Goal: Task Accomplishment & Management: Use online tool/utility

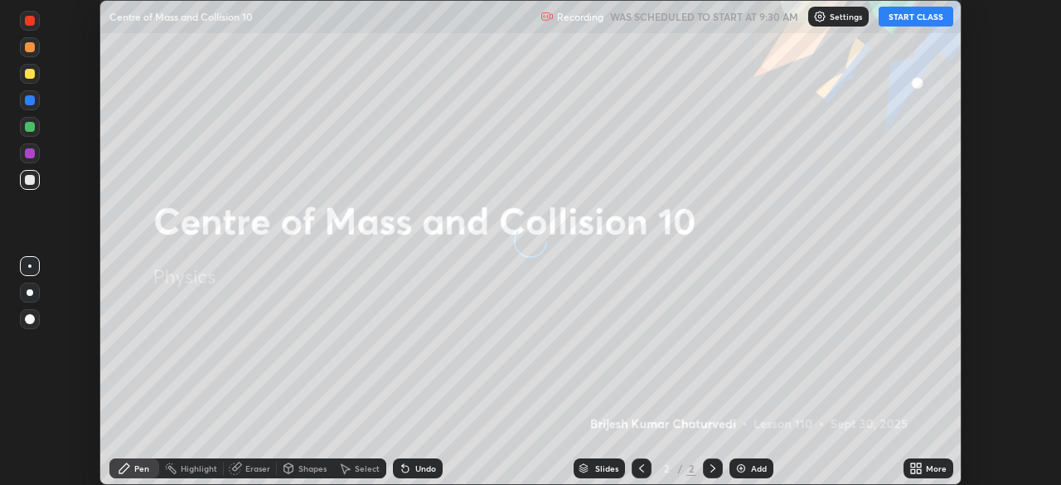
scroll to position [485, 1060]
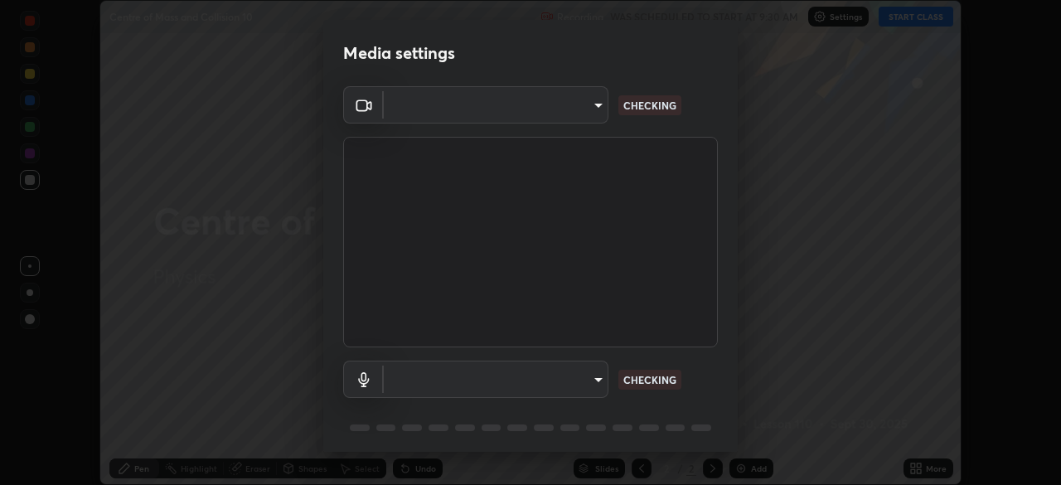
type input "51d019597c161c0694d5583d1f2c643560fde39fe8f4b4da8ea140d4d4830f4c"
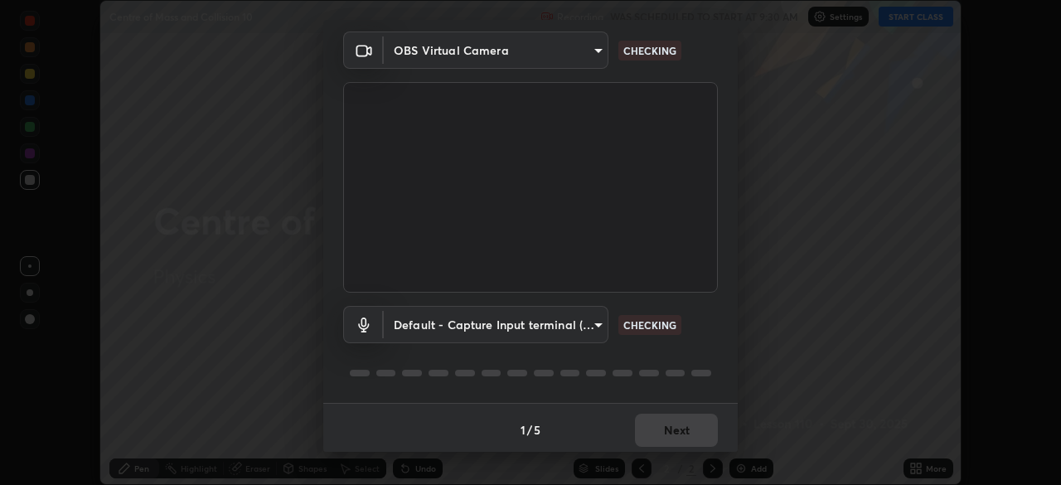
scroll to position [59, 0]
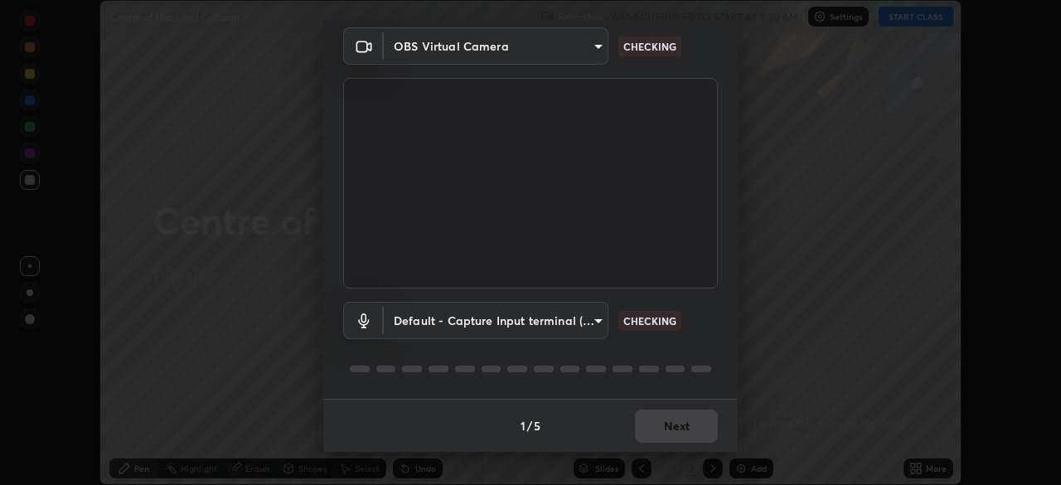
click at [588, 324] on body "Erase all Centre of Mass and Collision 10 Recording WAS SCHEDULED TO START AT 9…" at bounding box center [530, 242] width 1061 height 485
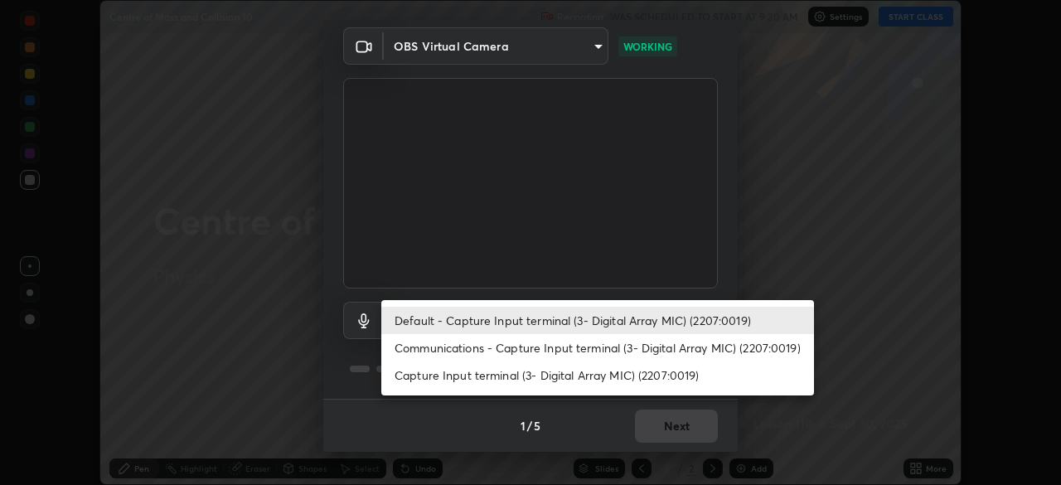
click at [597, 375] on li "Capture Input terminal (3- Digital Array MIC) (2207:0019)" at bounding box center [597, 374] width 433 height 27
type input "060f4186477d271c7fc91e38cccd6d694953ba92a50d68d2f09f750f42c86043"
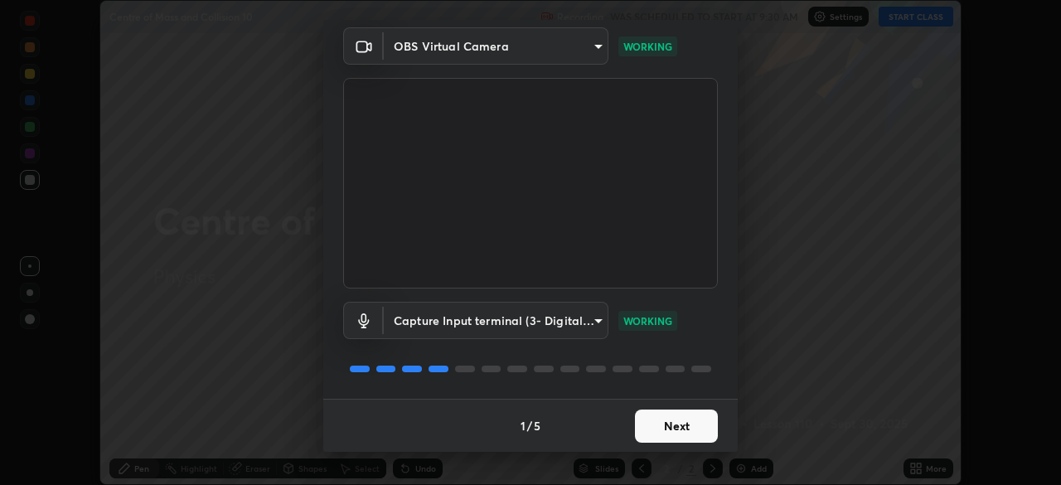
click at [666, 428] on button "Next" at bounding box center [676, 425] width 83 height 33
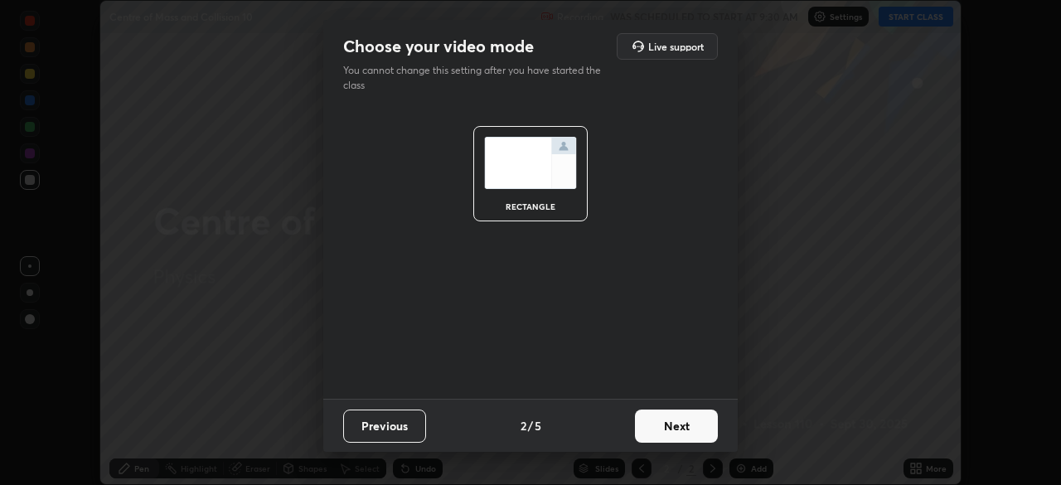
scroll to position [0, 0]
click at [666, 428] on button "Next" at bounding box center [676, 425] width 83 height 33
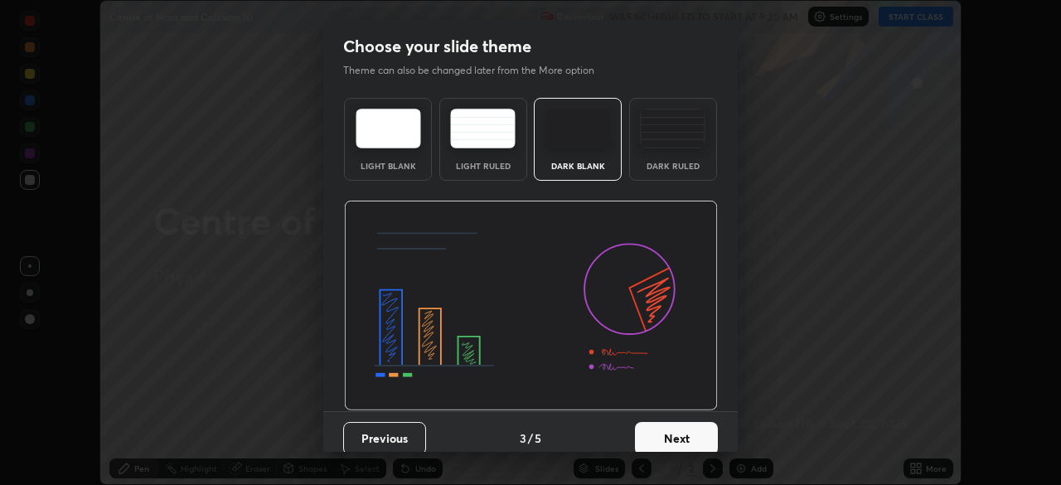
click at [666, 428] on button "Next" at bounding box center [676, 438] width 83 height 33
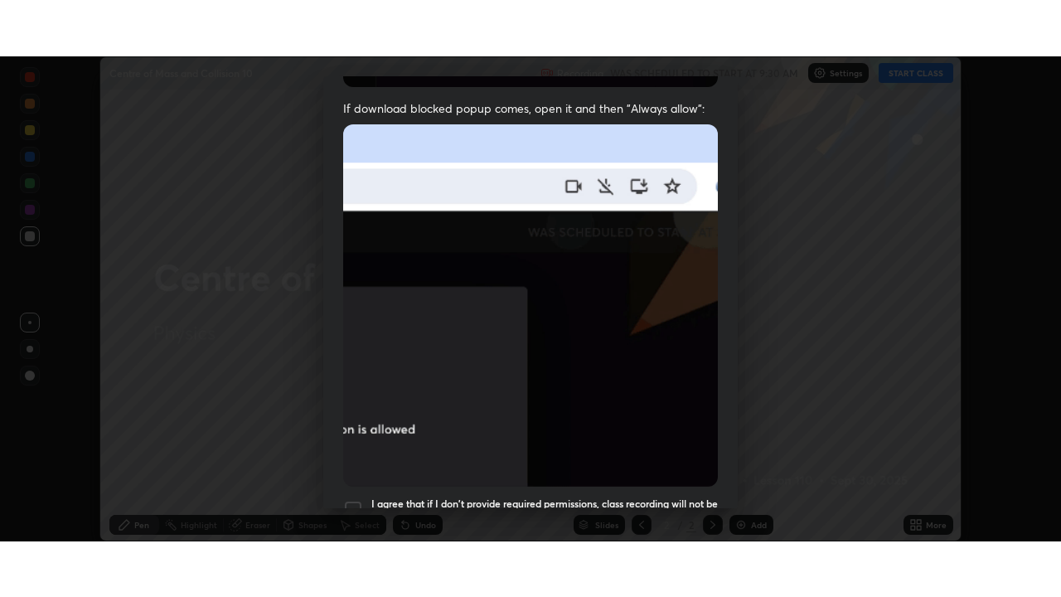
scroll to position [397, 0]
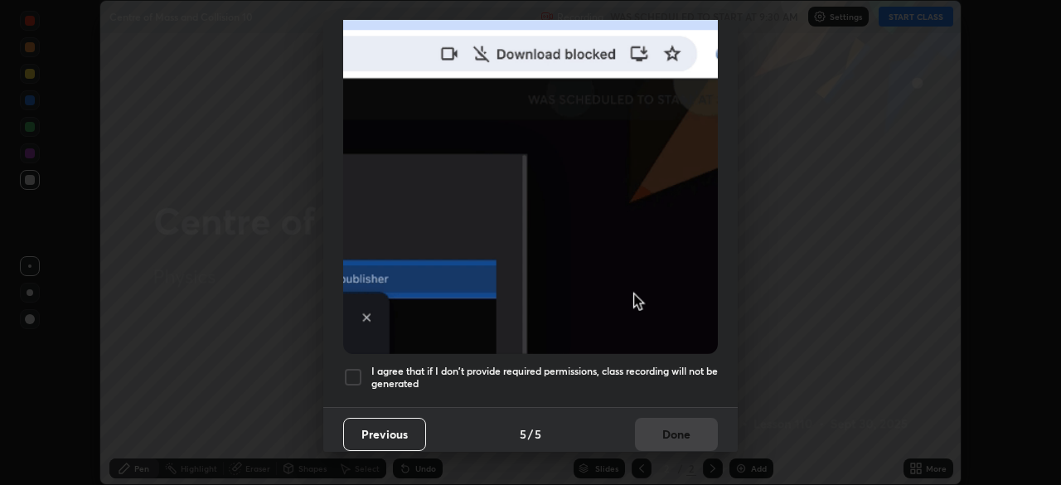
click at [356, 371] on div at bounding box center [353, 377] width 20 height 20
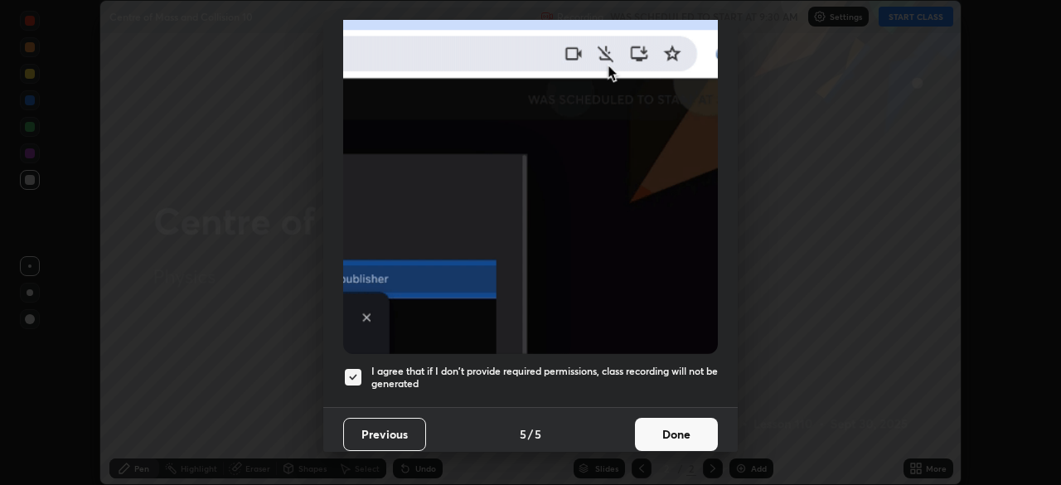
click at [671, 434] on button "Done" at bounding box center [676, 434] width 83 height 33
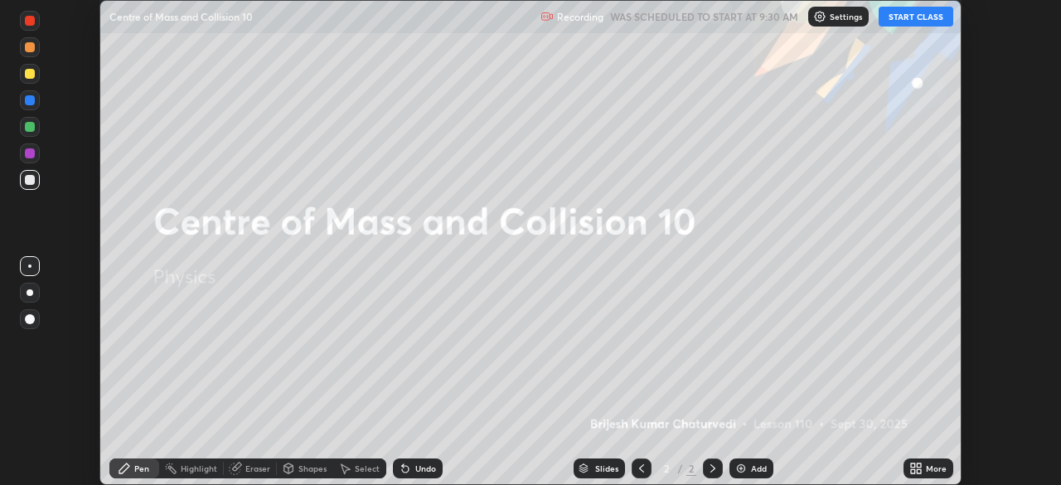
click at [916, 17] on button "START CLASS" at bounding box center [916, 17] width 75 height 20
click at [918, 471] on icon at bounding box center [919, 471] width 4 height 4
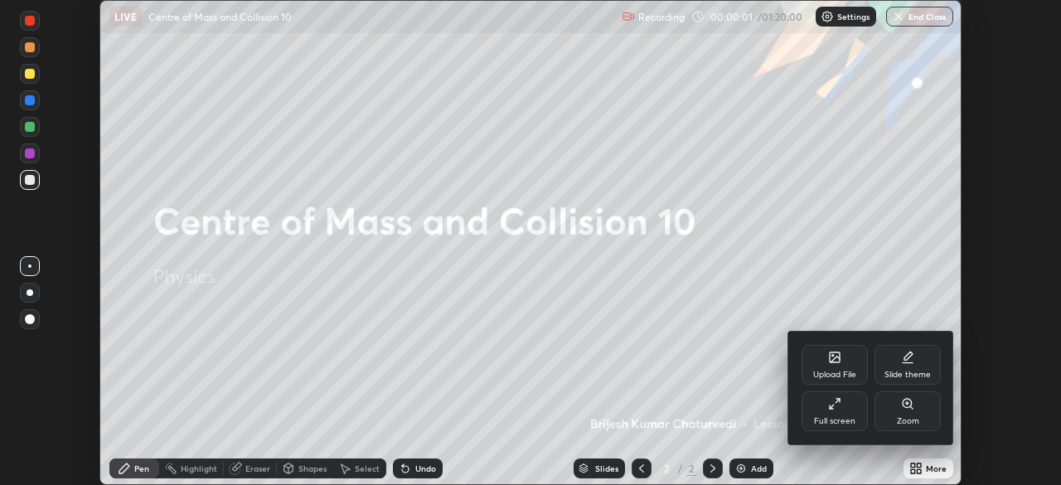
click at [839, 422] on div "Full screen" at bounding box center [834, 421] width 41 height 8
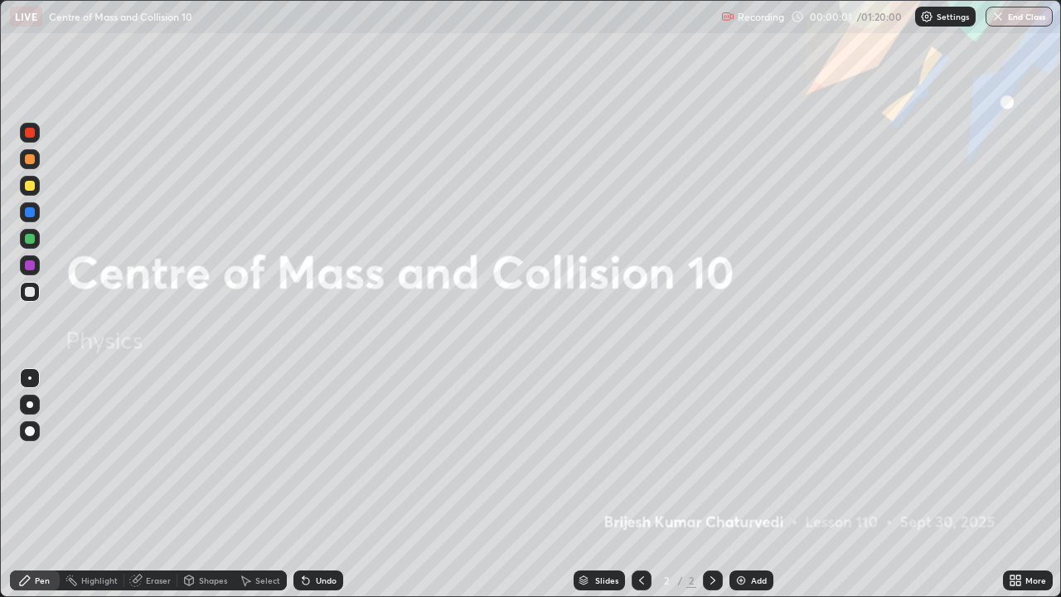
scroll to position [597, 1061]
click at [741, 484] on img at bounding box center [740, 580] width 13 height 13
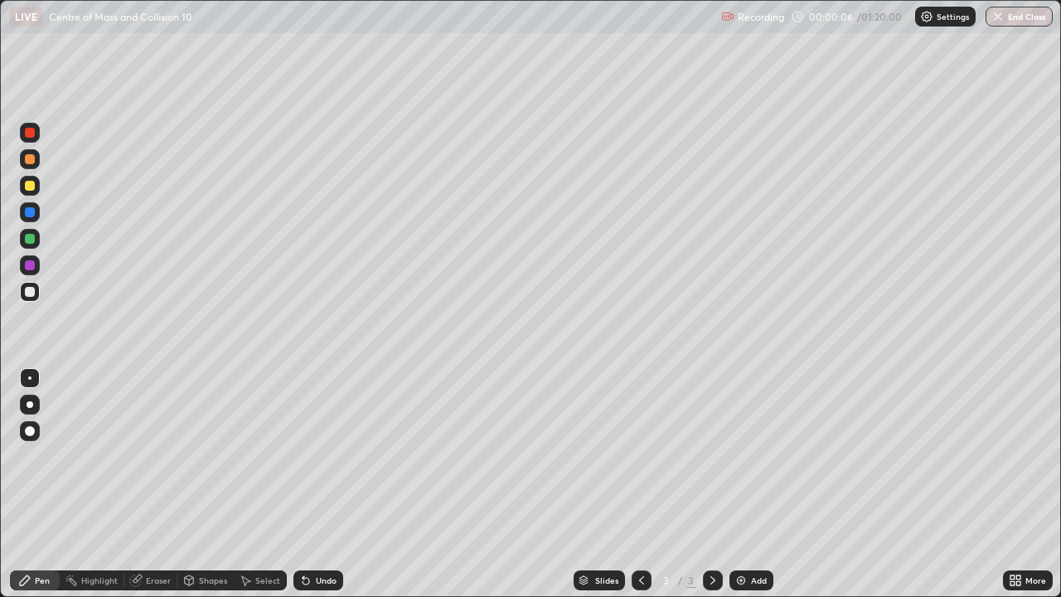
click at [28, 159] on div at bounding box center [30, 159] width 10 height 10
click at [34, 188] on div at bounding box center [30, 186] width 10 height 10
click at [31, 289] on div at bounding box center [30, 292] width 10 height 10
click at [153, 484] on div "Eraser" at bounding box center [158, 580] width 25 height 8
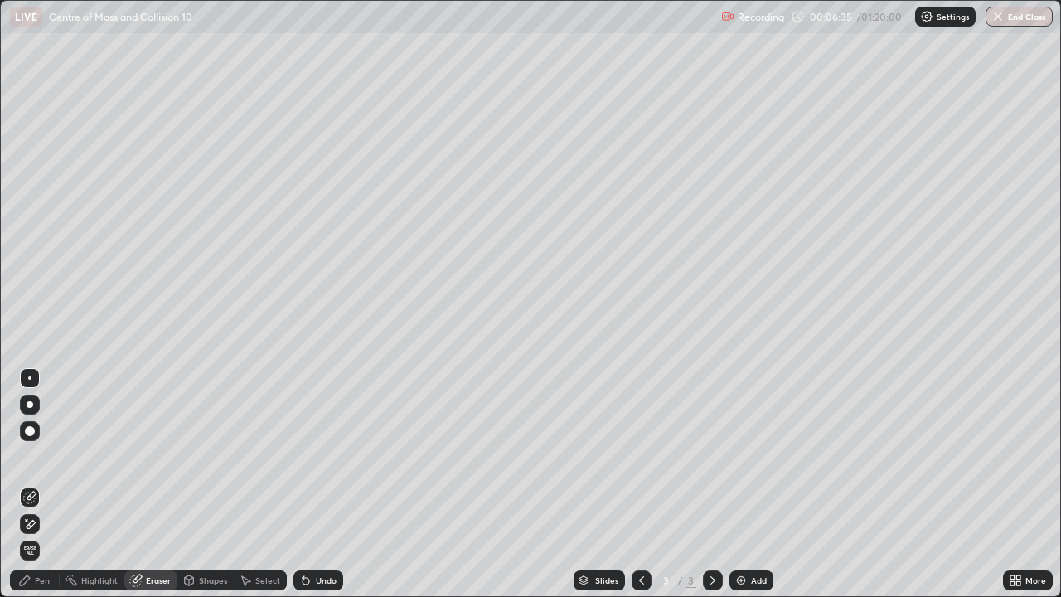
click at [40, 484] on div "Pen" at bounding box center [42, 580] width 15 height 8
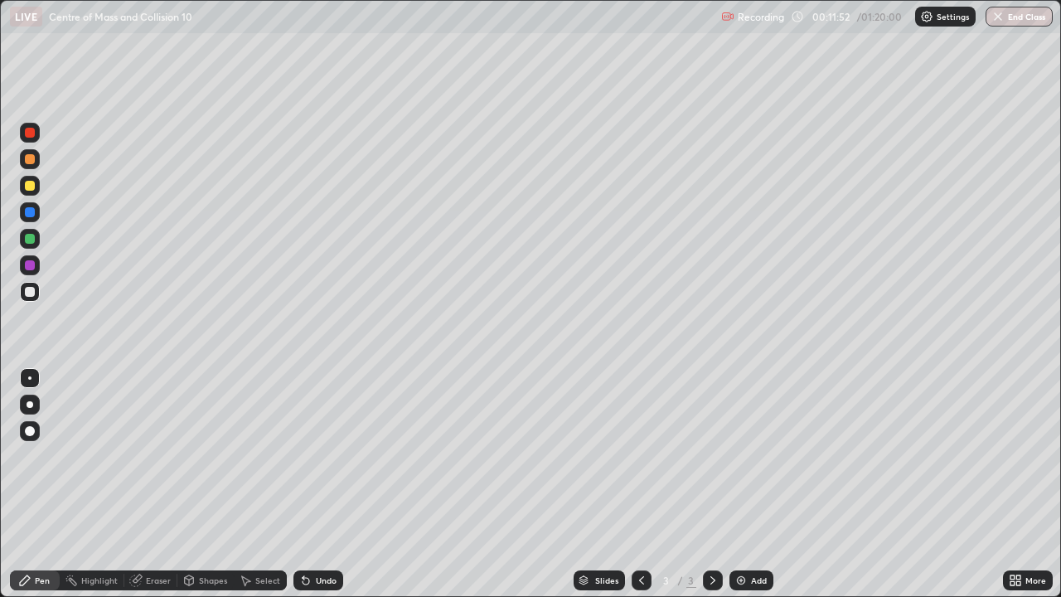
click at [753, 484] on div "Add" at bounding box center [759, 580] width 16 height 8
click at [317, 484] on div "Undo" at bounding box center [318, 580] width 50 height 20
click at [328, 484] on div "Undo" at bounding box center [326, 580] width 21 height 8
click at [319, 484] on div "Undo" at bounding box center [318, 580] width 50 height 20
click at [311, 484] on div "Undo" at bounding box center [318, 580] width 50 height 20
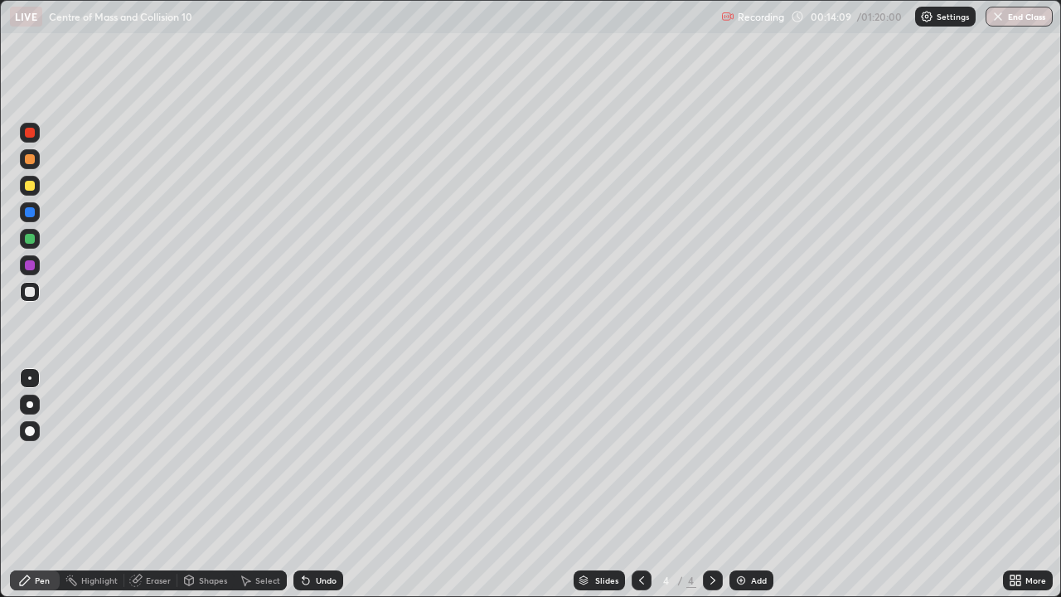
click at [311, 484] on div "Undo" at bounding box center [318, 580] width 50 height 20
click at [303, 484] on icon at bounding box center [306, 581] width 7 height 7
click at [744, 484] on img at bounding box center [740, 580] width 13 height 13
click at [29, 158] on div at bounding box center [30, 159] width 10 height 10
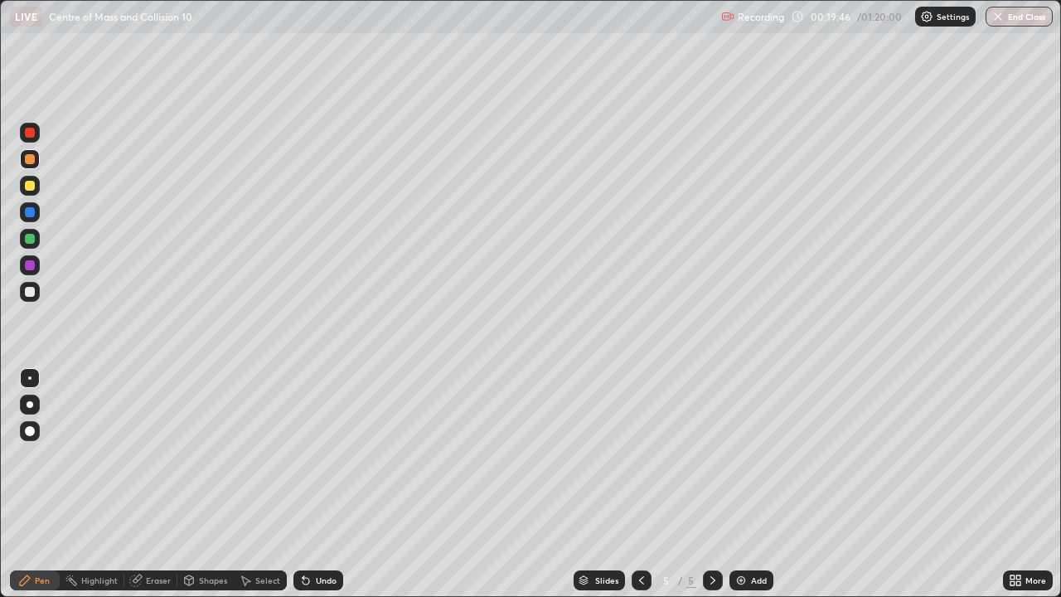
click at [28, 182] on div at bounding box center [30, 186] width 10 height 10
click at [31, 292] on div at bounding box center [30, 292] width 10 height 10
click at [740, 484] on img at bounding box center [740, 580] width 13 height 13
click at [640, 484] on icon at bounding box center [641, 580] width 13 height 13
click at [711, 484] on icon at bounding box center [712, 580] width 5 height 8
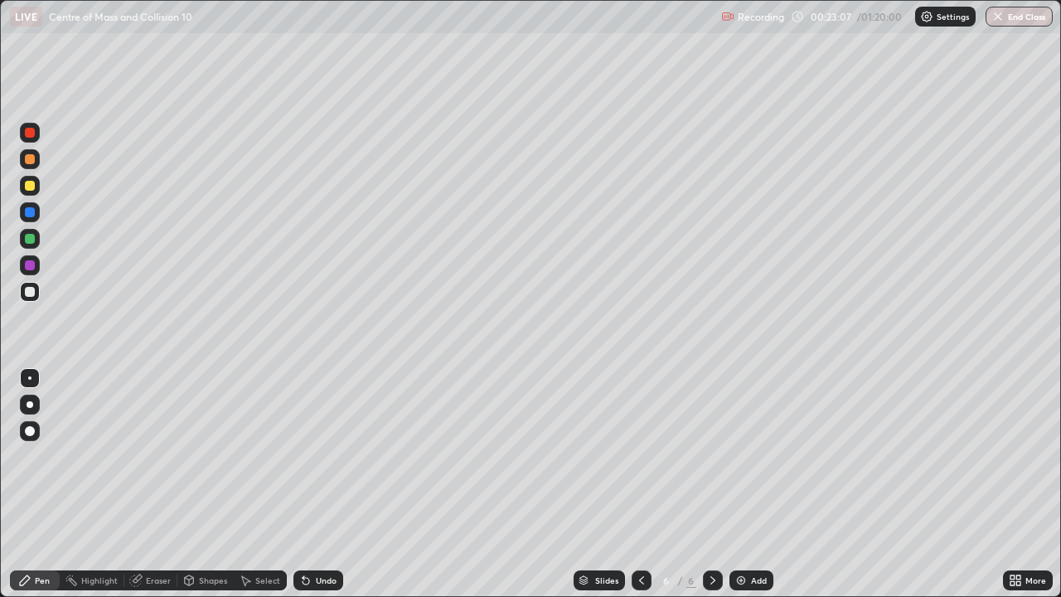
click at [709, 484] on icon at bounding box center [712, 580] width 13 height 13
click at [640, 484] on icon at bounding box center [641, 580] width 13 height 13
click at [713, 484] on icon at bounding box center [712, 580] width 13 height 13
click at [640, 484] on icon at bounding box center [641, 580] width 13 height 13
click at [710, 484] on icon at bounding box center [712, 580] width 13 height 13
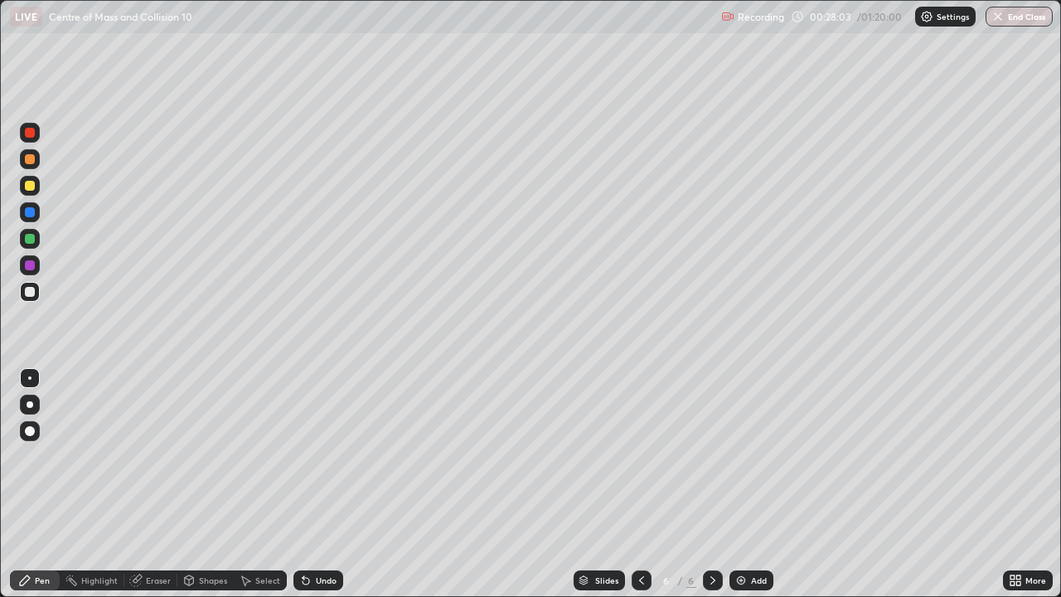
click at [640, 484] on icon at bounding box center [641, 580] width 13 height 13
click at [710, 484] on icon at bounding box center [712, 580] width 13 height 13
click at [31, 162] on div at bounding box center [30, 159] width 10 height 10
click at [711, 484] on icon at bounding box center [712, 580] width 13 height 13
click at [739, 484] on img at bounding box center [740, 580] width 13 height 13
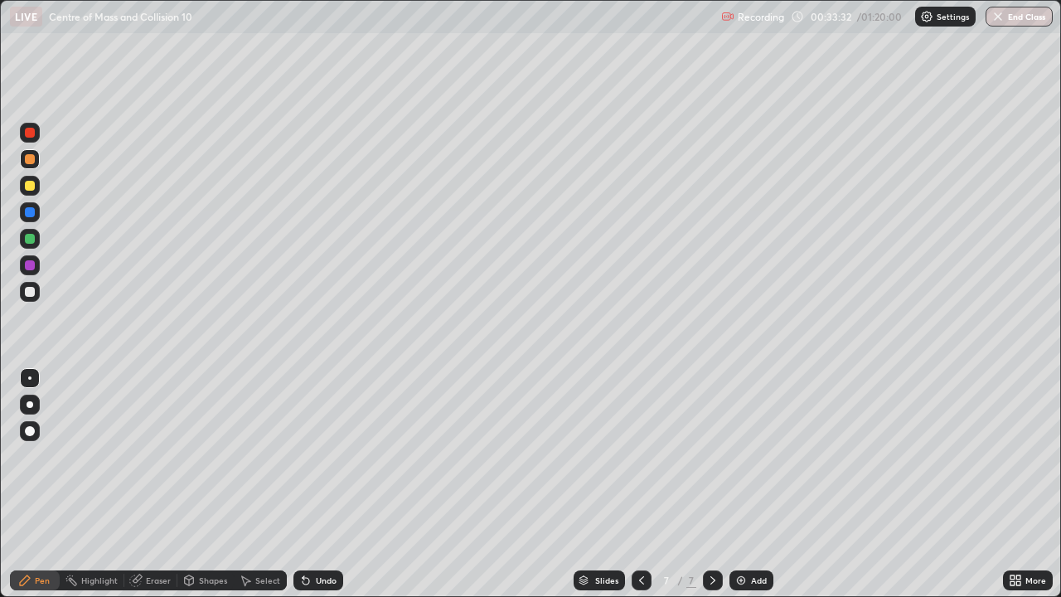
click at [29, 219] on div at bounding box center [30, 212] width 20 height 20
click at [33, 159] on div at bounding box center [30, 159] width 10 height 10
click at [151, 484] on div "Eraser" at bounding box center [158, 580] width 25 height 8
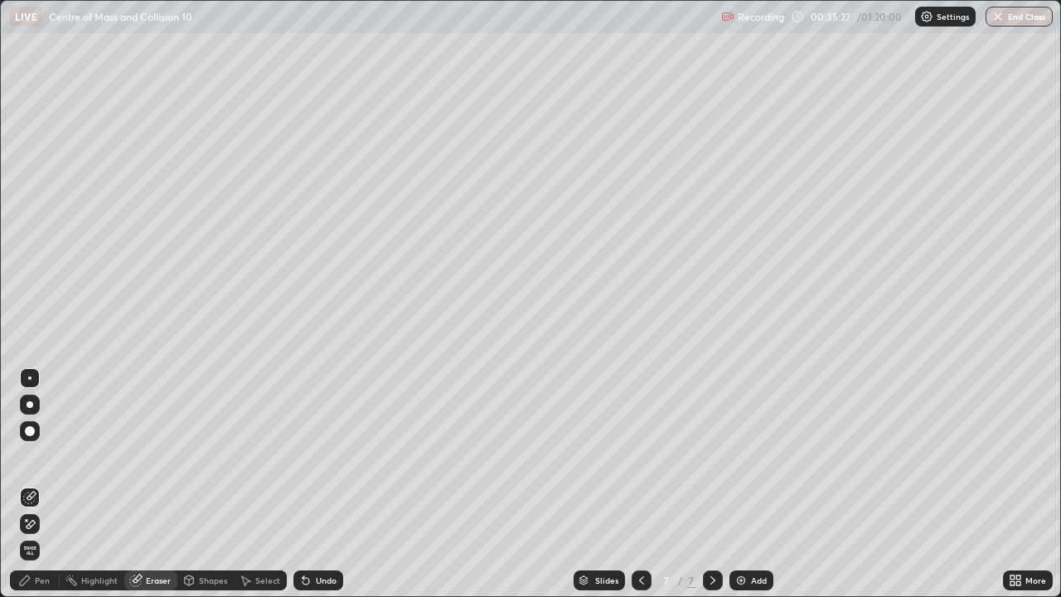
click at [41, 484] on div "Pen" at bounding box center [42, 580] width 15 height 8
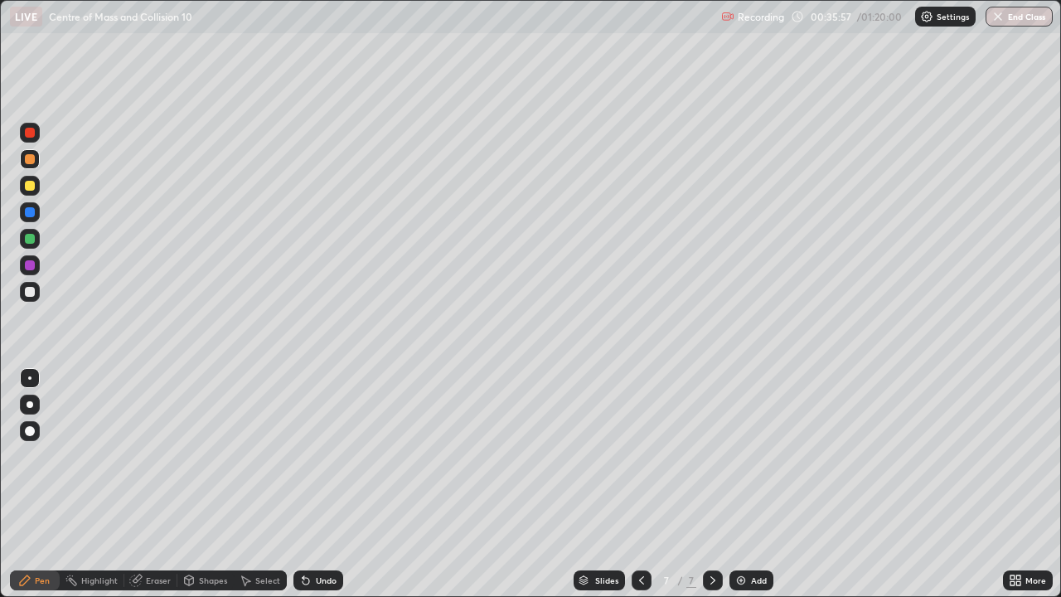
click at [317, 484] on div "Undo" at bounding box center [326, 580] width 21 height 8
click at [308, 484] on div "Undo" at bounding box center [318, 580] width 50 height 20
click at [309, 484] on div "Undo" at bounding box center [318, 580] width 50 height 20
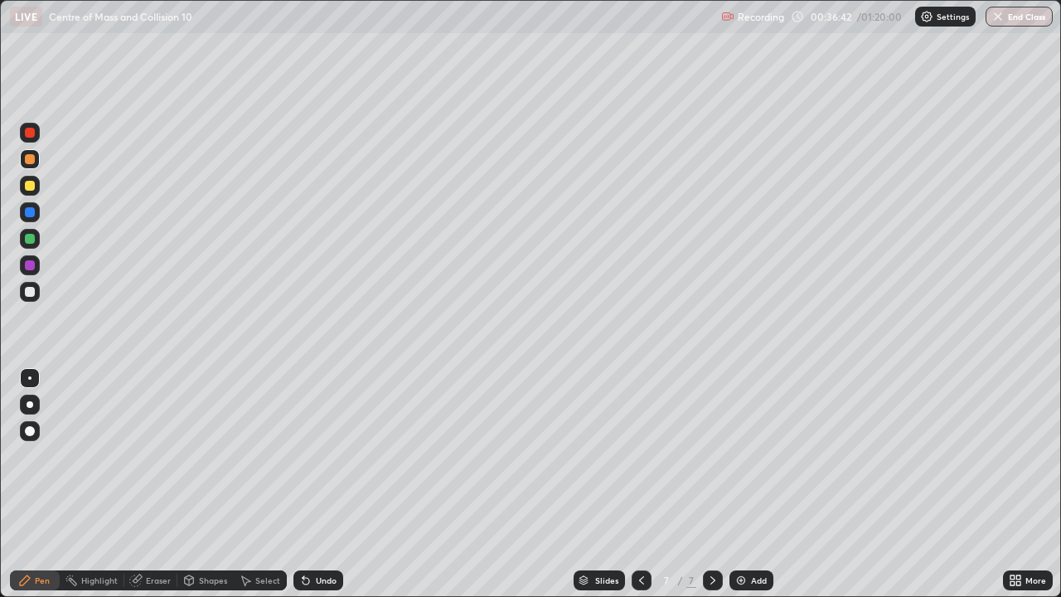
click at [330, 484] on div "Undo" at bounding box center [326, 580] width 21 height 8
click at [320, 484] on div "Undo" at bounding box center [326, 580] width 21 height 8
click at [319, 484] on div "Undo" at bounding box center [326, 580] width 21 height 8
click at [711, 484] on icon at bounding box center [712, 580] width 13 height 13
click at [710, 484] on icon at bounding box center [712, 580] width 13 height 13
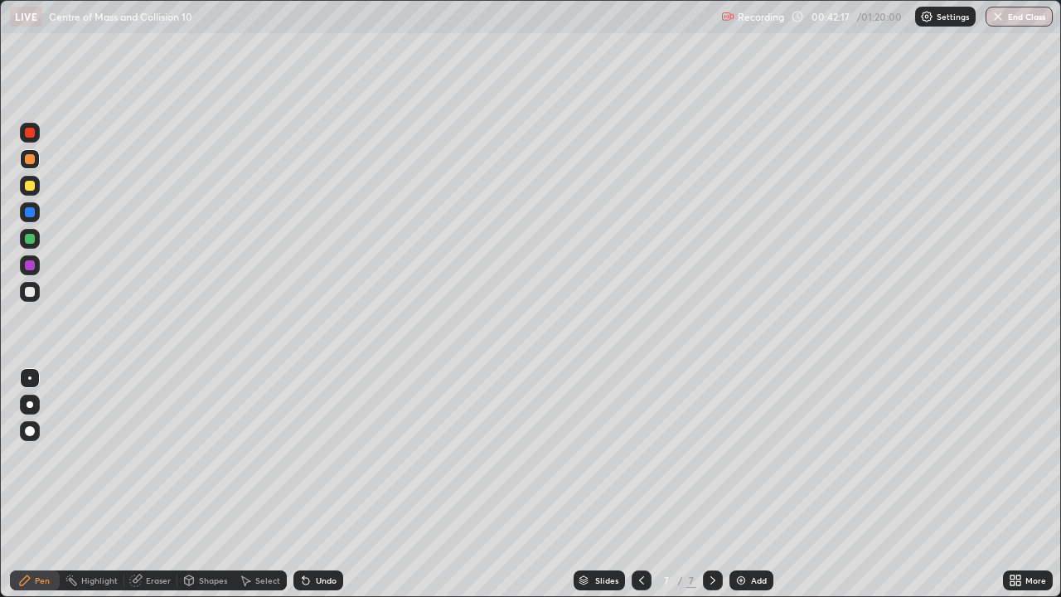
click at [745, 484] on div "Add" at bounding box center [751, 580] width 44 height 20
click at [29, 162] on div at bounding box center [30, 159] width 10 height 10
click at [29, 187] on div at bounding box center [30, 186] width 10 height 10
click at [30, 293] on div at bounding box center [30, 292] width 10 height 10
click at [717, 484] on div at bounding box center [713, 580] width 20 height 20
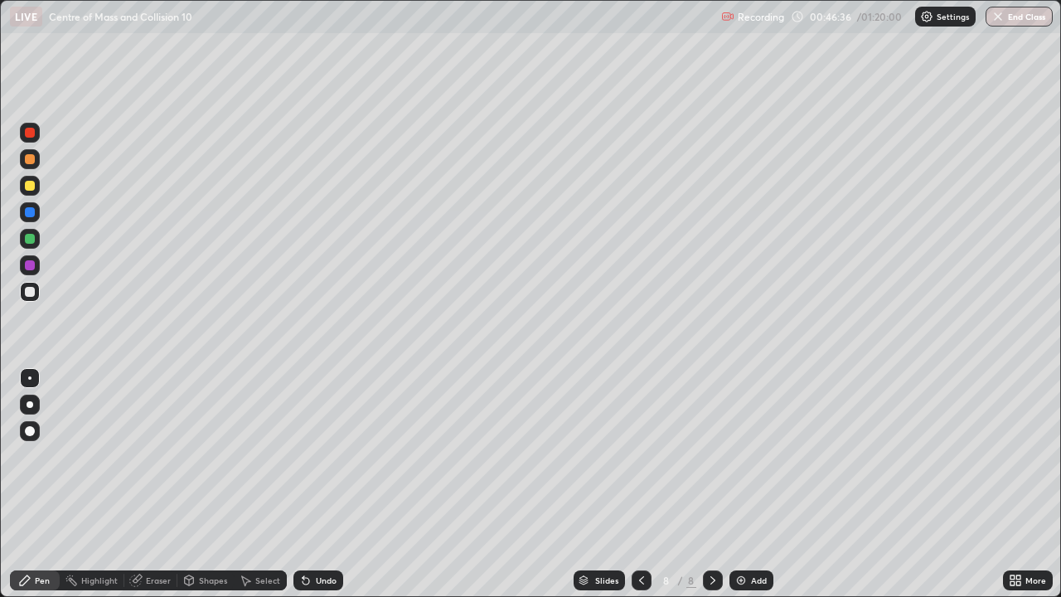
click at [739, 484] on img at bounding box center [740, 580] width 13 height 13
click at [28, 163] on div at bounding box center [30, 159] width 10 height 10
click at [33, 162] on div at bounding box center [30, 159] width 10 height 10
click at [31, 288] on div at bounding box center [30, 292] width 10 height 10
click at [320, 484] on div "Undo" at bounding box center [326, 580] width 21 height 8
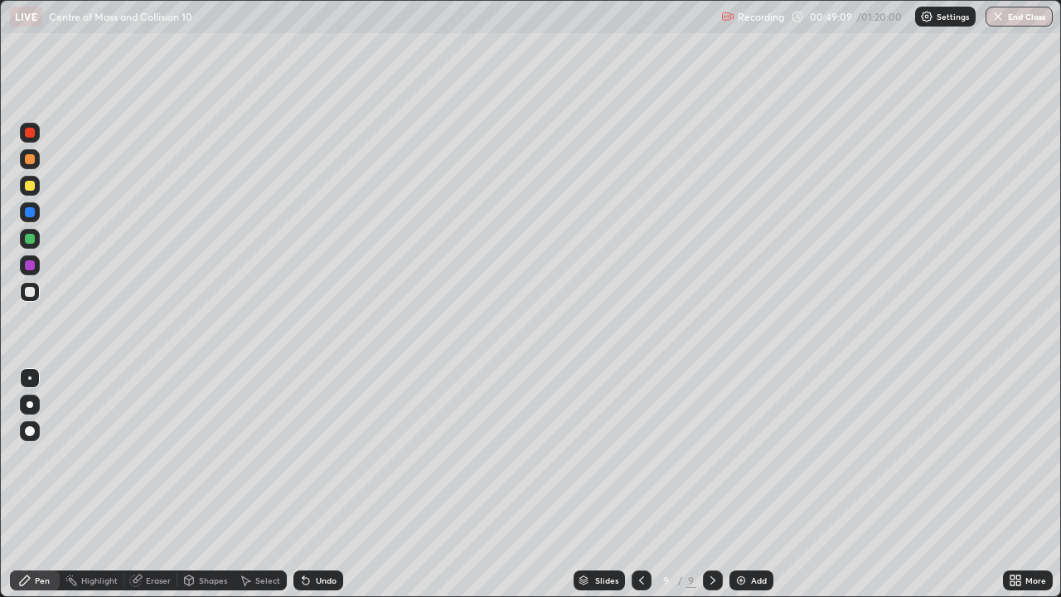
click at [321, 484] on div "Undo" at bounding box center [326, 580] width 21 height 8
click at [157, 484] on div "Eraser" at bounding box center [158, 580] width 25 height 8
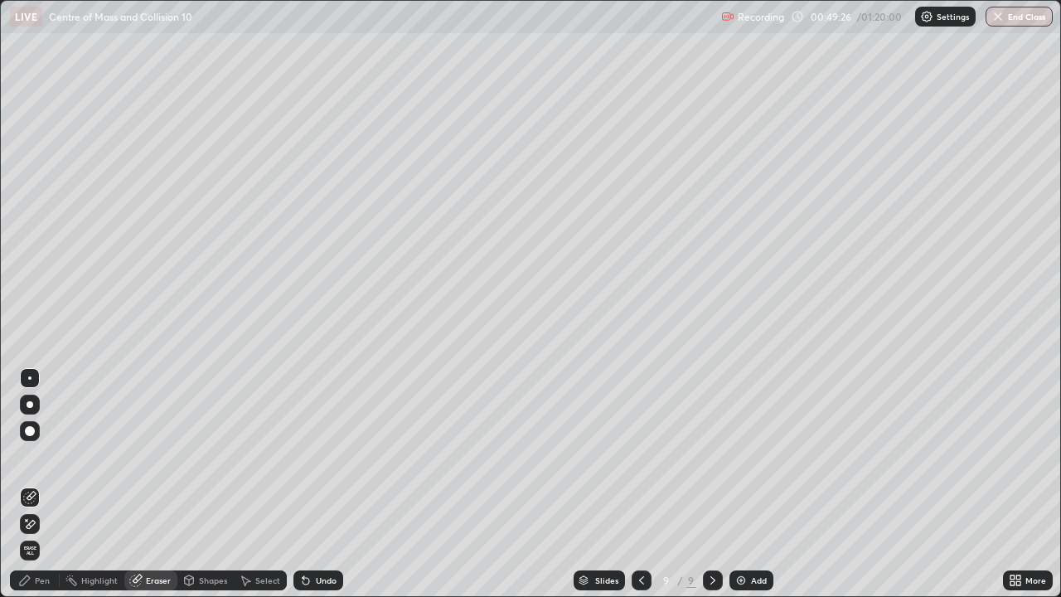
click at [51, 484] on div "Pen" at bounding box center [35, 580] width 50 height 20
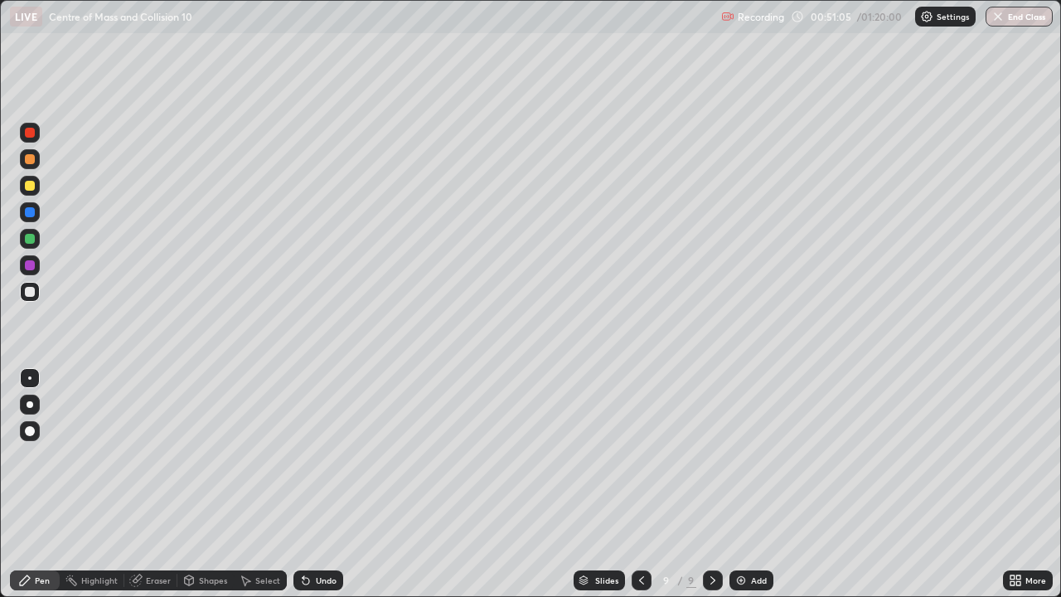
click at [155, 484] on div "Eraser" at bounding box center [158, 580] width 25 height 8
click at [157, 484] on div "Eraser" at bounding box center [158, 580] width 25 height 8
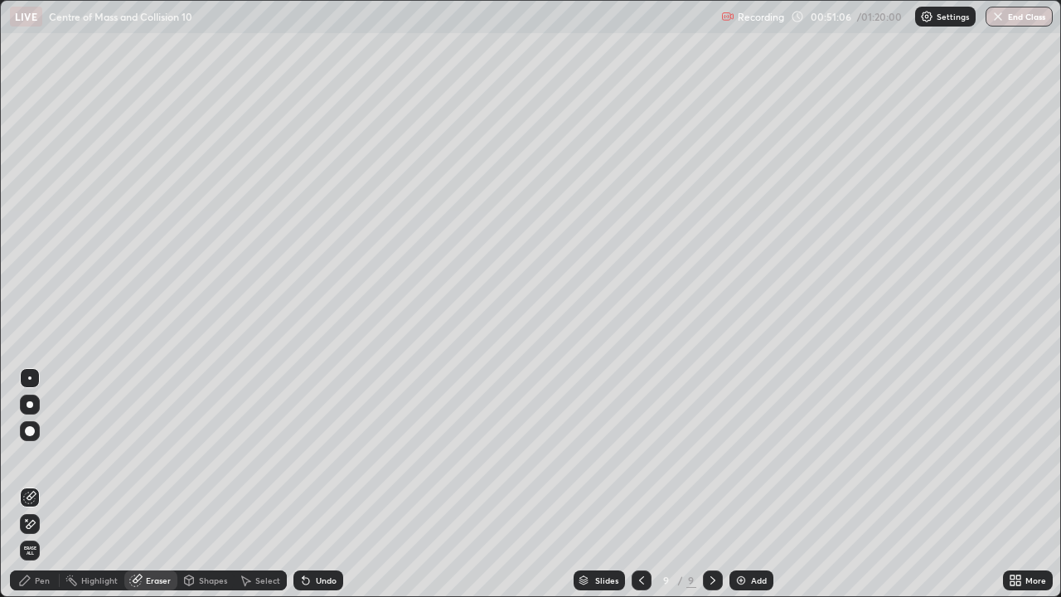
click at [303, 484] on icon at bounding box center [306, 581] width 7 height 7
click at [307, 484] on icon at bounding box center [305, 580] width 13 height 13
click at [313, 484] on div "Undo" at bounding box center [318, 580] width 50 height 20
click at [43, 484] on div "Pen" at bounding box center [42, 580] width 15 height 8
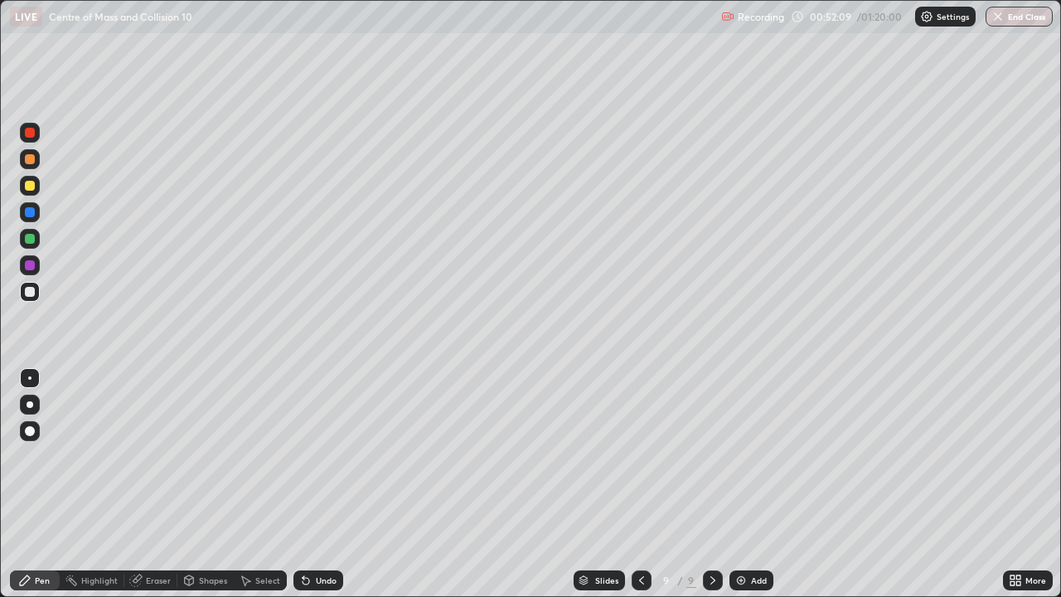
click at [316, 484] on div "Undo" at bounding box center [326, 580] width 21 height 8
click at [311, 484] on div "Undo" at bounding box center [318, 580] width 50 height 20
click at [310, 484] on icon at bounding box center [305, 580] width 13 height 13
click at [311, 484] on div "Undo" at bounding box center [318, 580] width 50 height 20
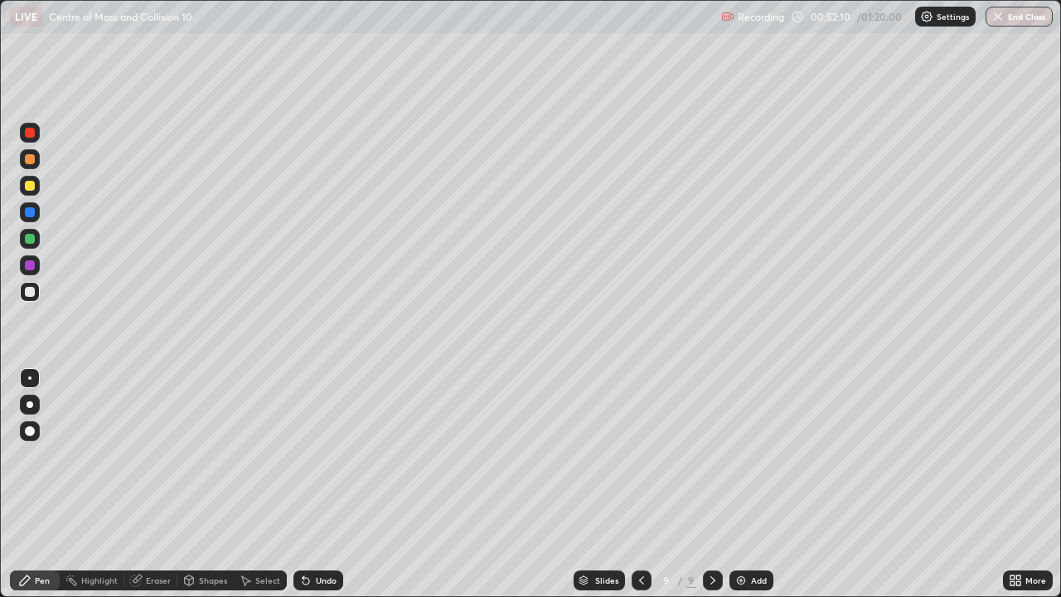
click at [311, 484] on div "Undo" at bounding box center [318, 580] width 50 height 20
click at [154, 484] on div "Eraser" at bounding box center [158, 580] width 25 height 8
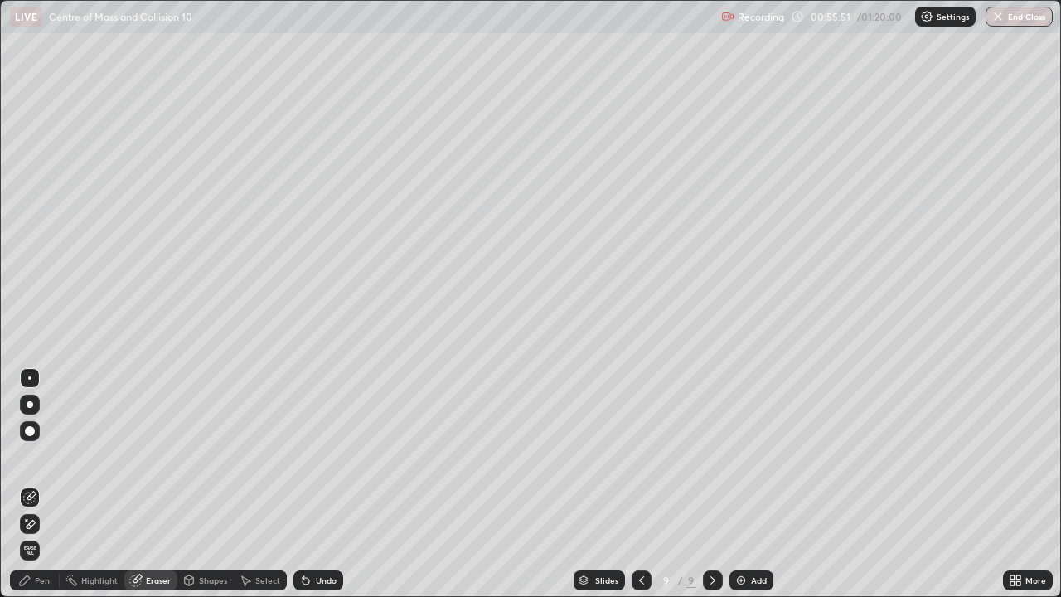
click at [49, 484] on div "Pen" at bounding box center [35, 580] width 50 height 20
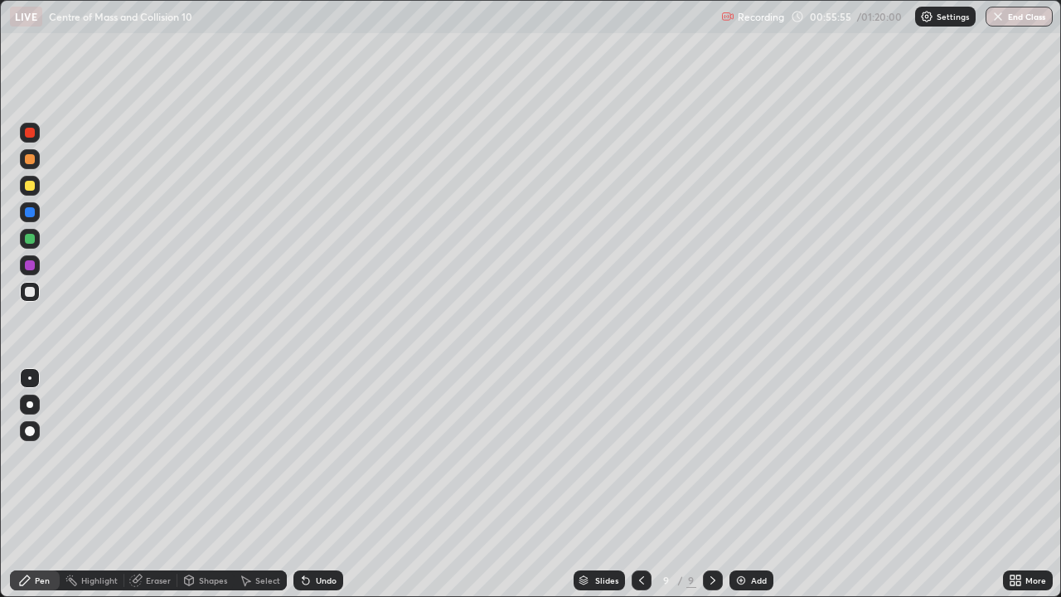
click at [321, 484] on div "Undo" at bounding box center [326, 580] width 21 height 8
click at [162, 484] on div "Eraser" at bounding box center [150, 580] width 53 height 20
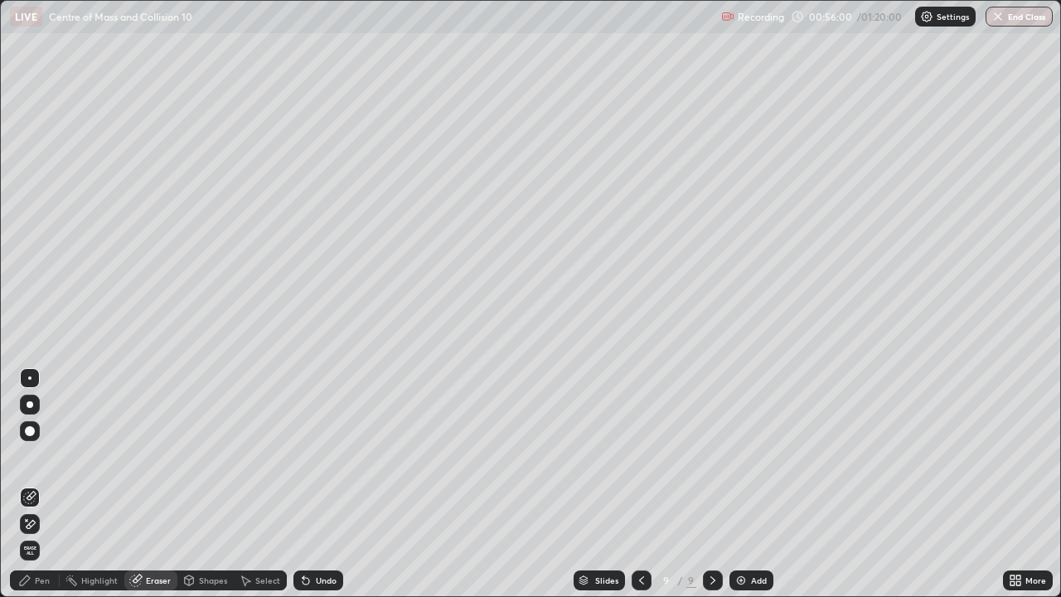
click at [44, 484] on div "Pen" at bounding box center [42, 580] width 15 height 8
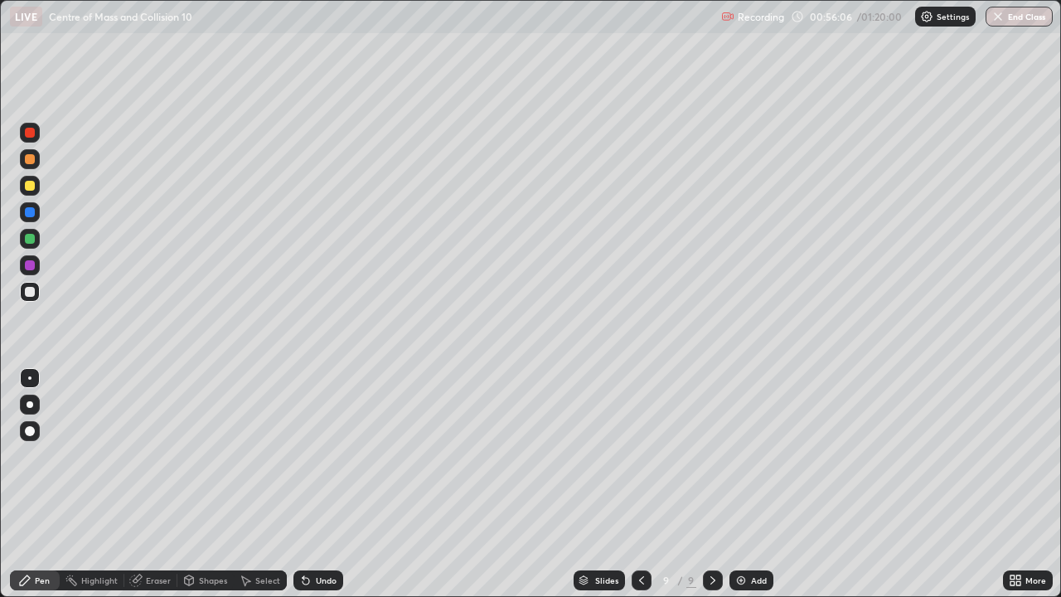
click at [326, 484] on div "Undo" at bounding box center [326, 580] width 21 height 8
click at [751, 484] on div "Add" at bounding box center [759, 580] width 16 height 8
click at [321, 484] on div "Undo" at bounding box center [318, 580] width 50 height 20
click at [320, 484] on div "Undo" at bounding box center [326, 580] width 21 height 8
click at [31, 186] on div at bounding box center [30, 186] width 10 height 10
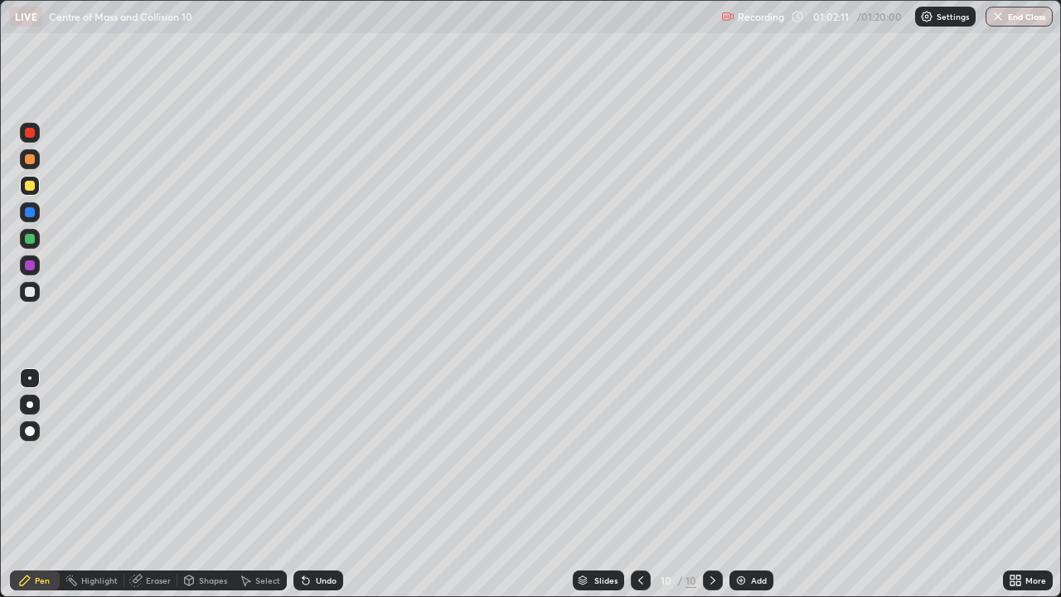
click at [27, 291] on div at bounding box center [30, 292] width 10 height 10
click at [29, 159] on div at bounding box center [30, 159] width 10 height 10
click at [318, 484] on div "Undo" at bounding box center [326, 580] width 21 height 8
click at [312, 484] on div "Undo" at bounding box center [318, 580] width 50 height 20
click at [310, 484] on div "Undo" at bounding box center [318, 580] width 50 height 20
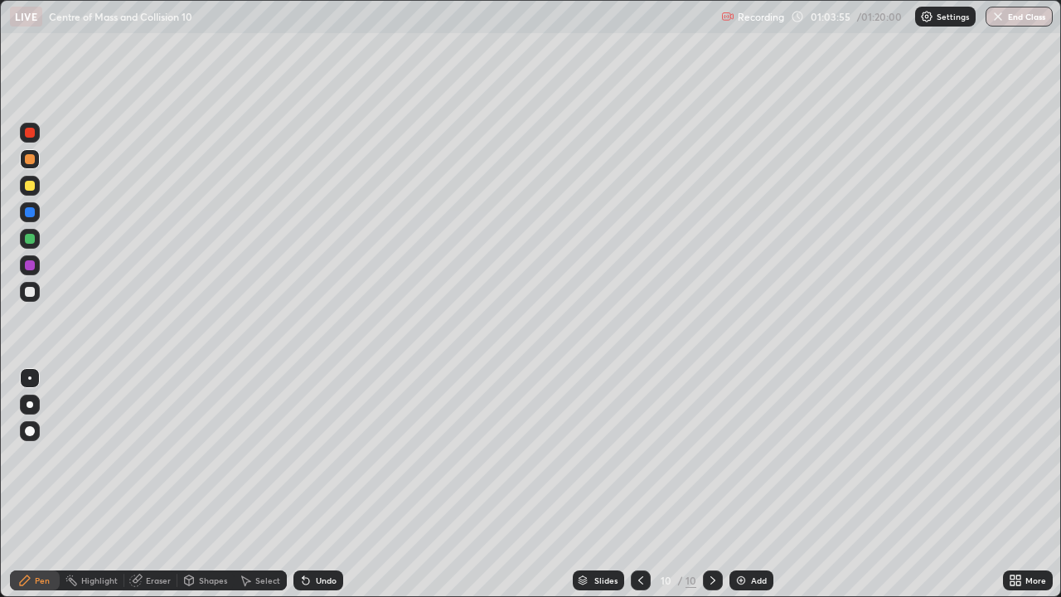
click at [322, 484] on div "Undo" at bounding box center [326, 580] width 21 height 8
click at [30, 189] on div at bounding box center [30, 186] width 10 height 10
click at [711, 484] on icon at bounding box center [712, 580] width 13 height 13
click at [746, 484] on img at bounding box center [740, 580] width 13 height 13
click at [640, 484] on icon at bounding box center [641, 580] width 13 height 13
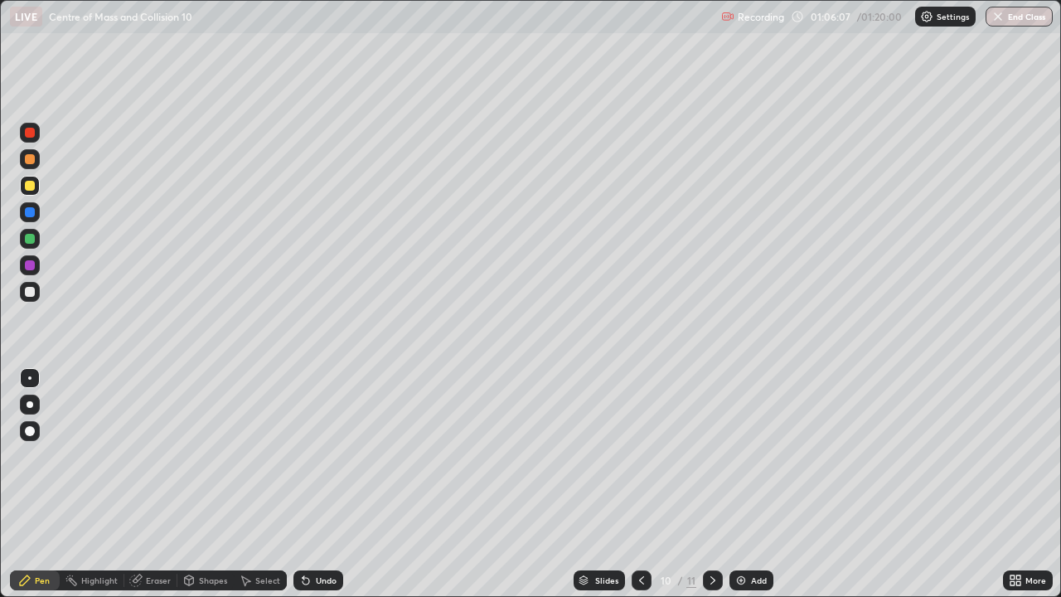
click at [710, 484] on icon at bounding box center [712, 580] width 13 height 13
click at [29, 291] on div at bounding box center [30, 292] width 10 height 10
click at [642, 484] on icon at bounding box center [641, 580] width 13 height 13
click at [710, 484] on icon at bounding box center [712, 580] width 13 height 13
click at [316, 484] on div "Undo" at bounding box center [318, 580] width 50 height 20
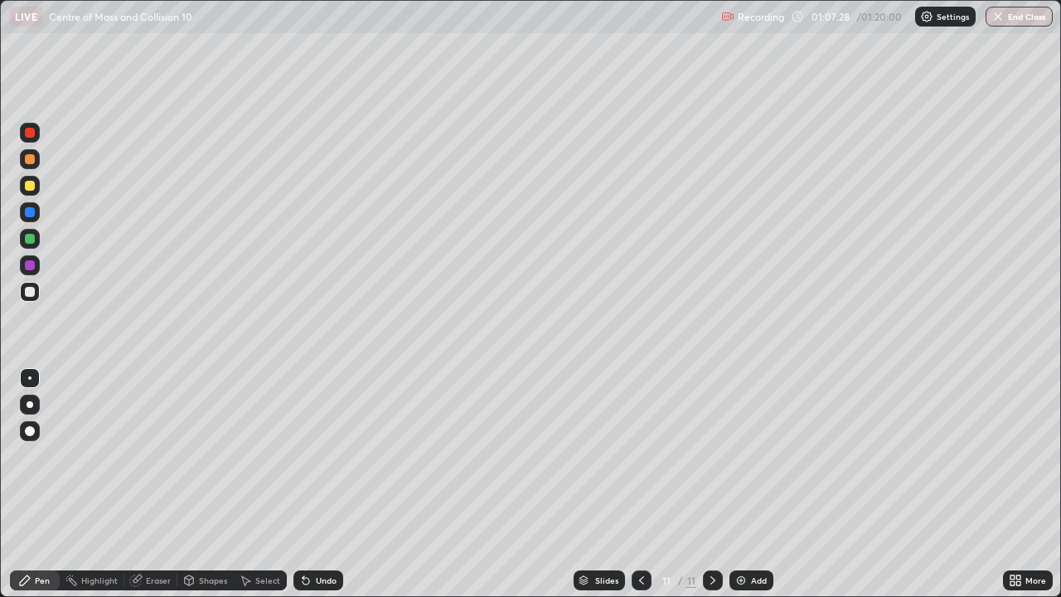
click at [316, 484] on div "Undo" at bounding box center [326, 580] width 21 height 8
click at [640, 484] on icon at bounding box center [641, 580] width 13 height 13
click at [704, 484] on div at bounding box center [713, 580] width 20 height 20
click at [640, 484] on icon at bounding box center [641, 580] width 13 height 13
click at [710, 484] on icon at bounding box center [712, 580] width 5 height 8
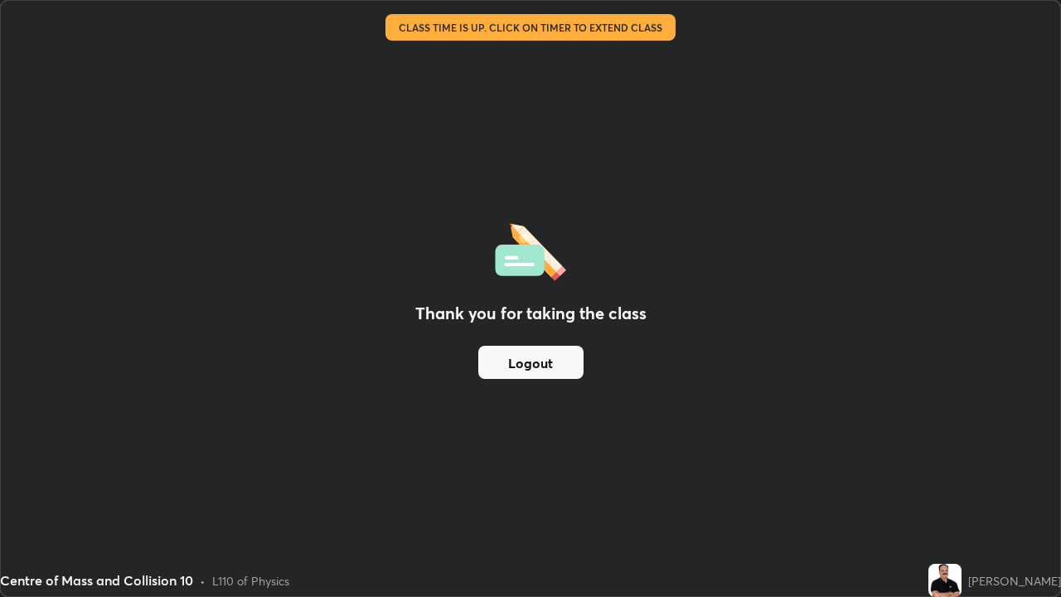
click at [524, 365] on button "Logout" at bounding box center [530, 362] width 105 height 33
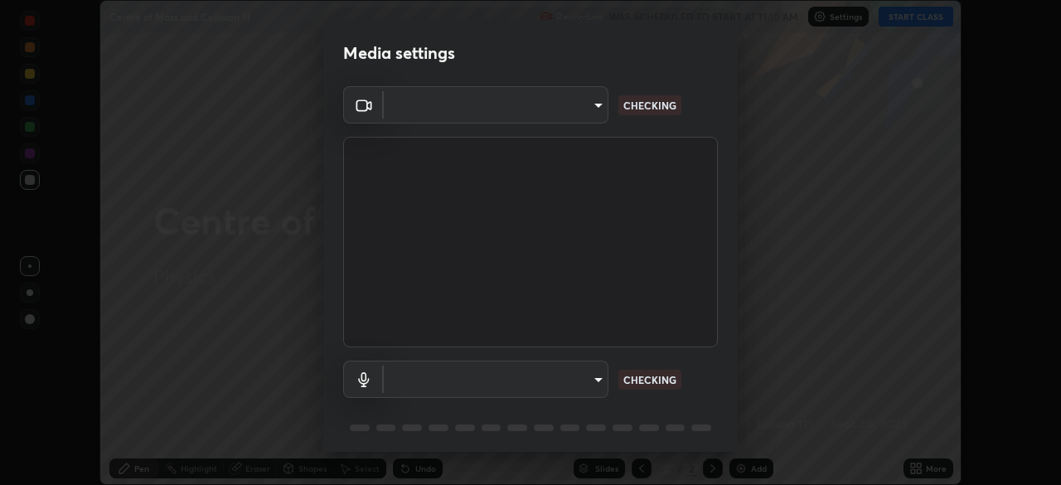
scroll to position [59, 0]
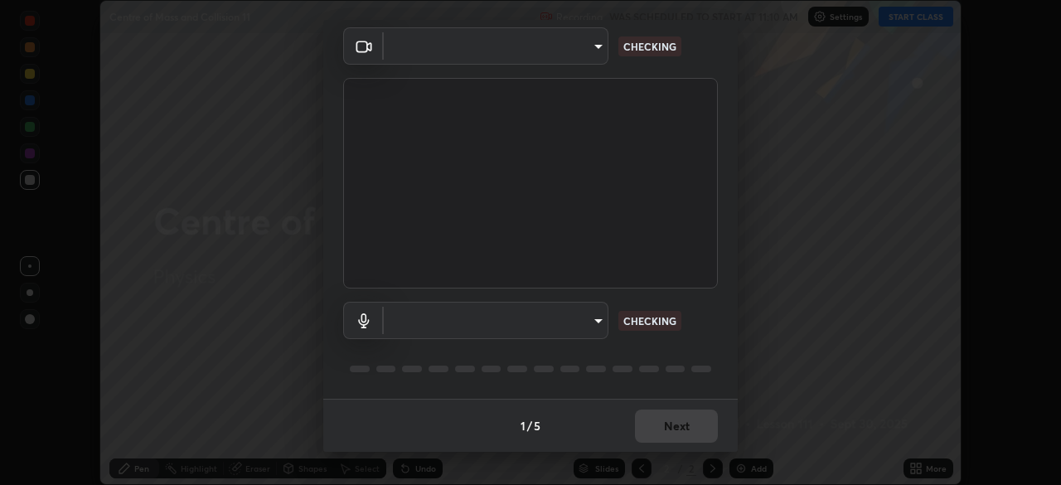
type input "51d019597c161c0694d5583d1f2c643560fde39fe8f4b4da8ea140d4d4830f4c"
click at [589, 322] on body "Erase all Centre of Mass and Collision 11 Recording WAS SCHEDULED TO START AT 1…" at bounding box center [530, 242] width 1061 height 485
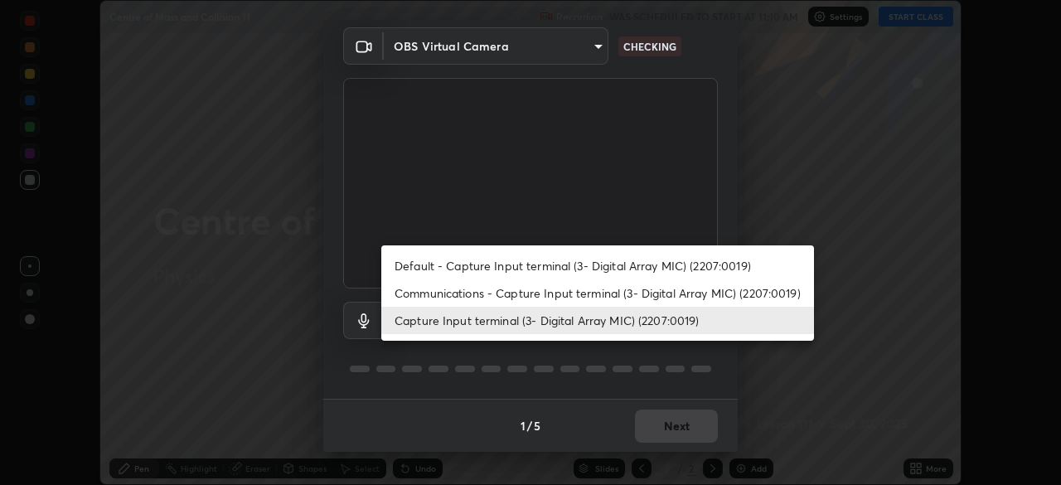
click at [645, 292] on li "Communications - Capture Input terminal (3- Digital Array MIC) (2207:0019)" at bounding box center [597, 292] width 433 height 27
type input "communications"
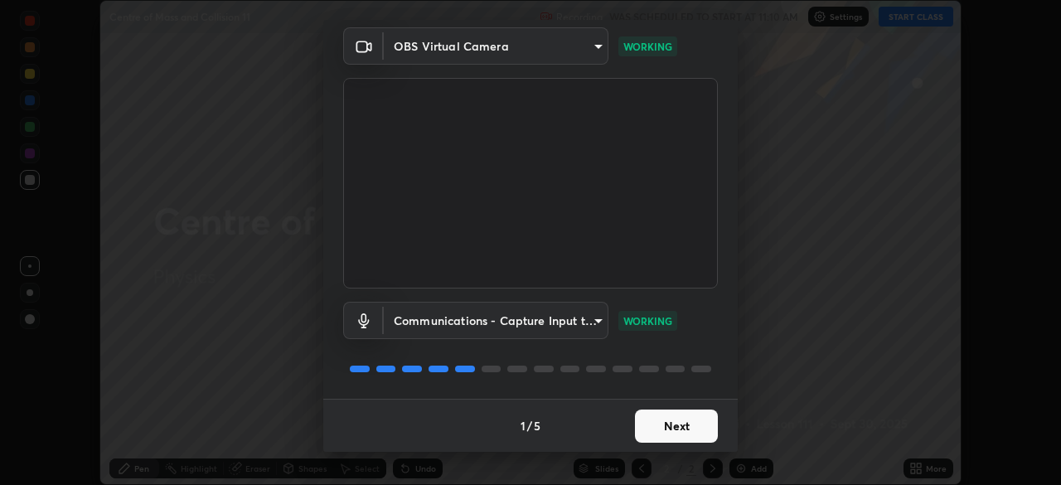
click at [681, 434] on button "Next" at bounding box center [676, 425] width 83 height 33
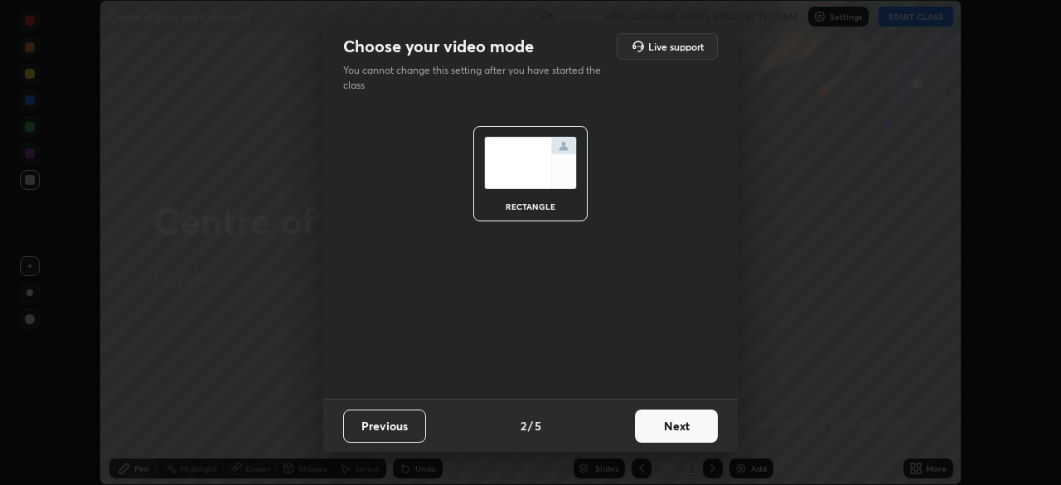
scroll to position [0, 0]
click at [681, 434] on button "Next" at bounding box center [676, 425] width 83 height 33
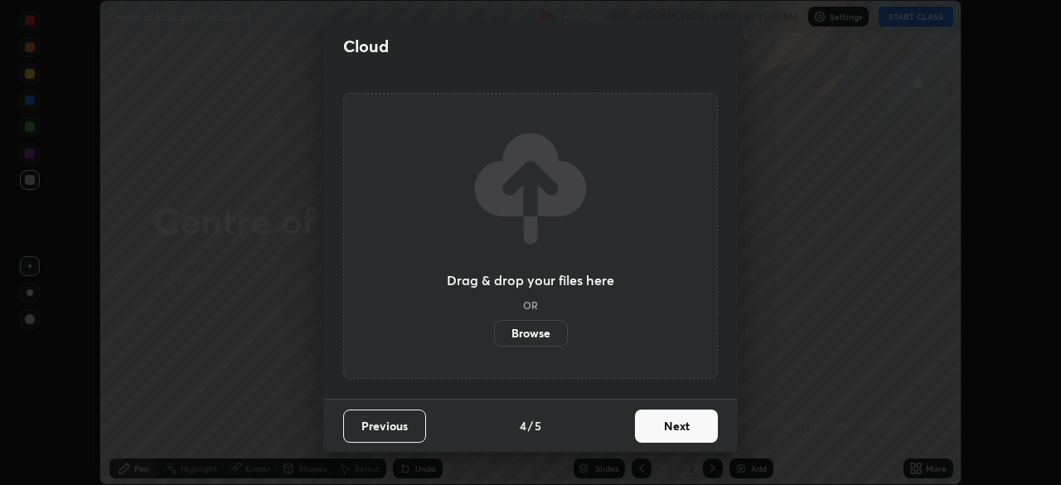
click at [681, 434] on button "Next" at bounding box center [676, 425] width 83 height 33
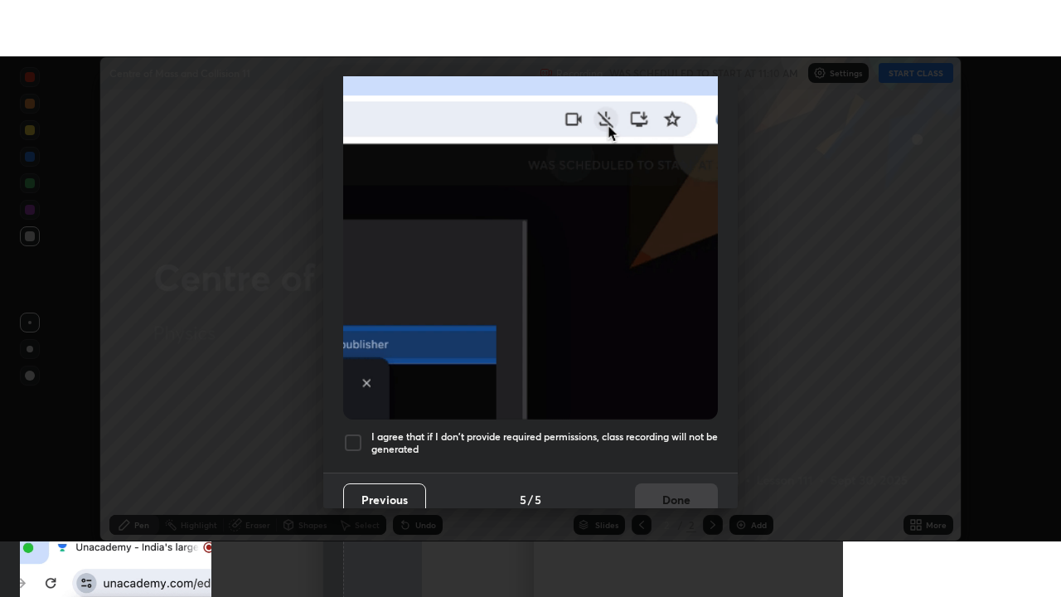
scroll to position [397, 0]
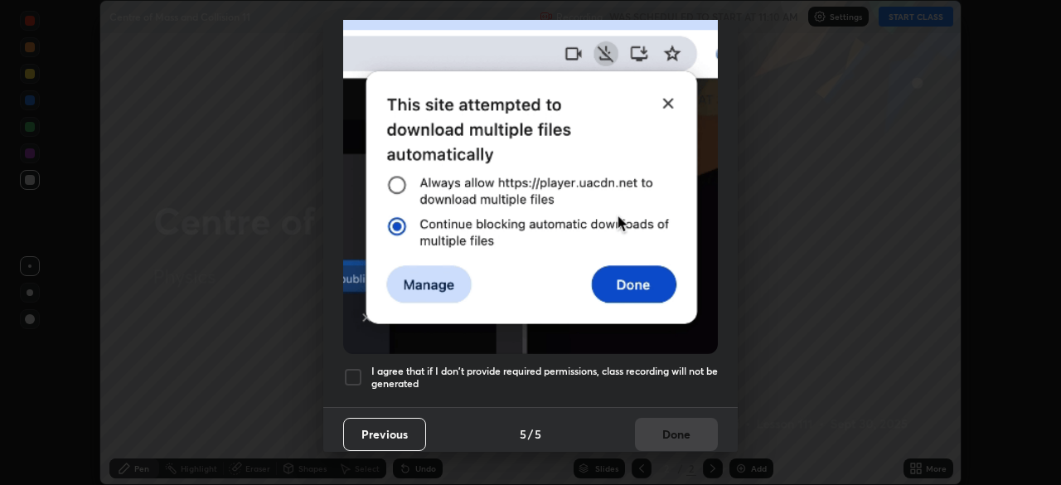
click at [355, 373] on div at bounding box center [353, 377] width 20 height 20
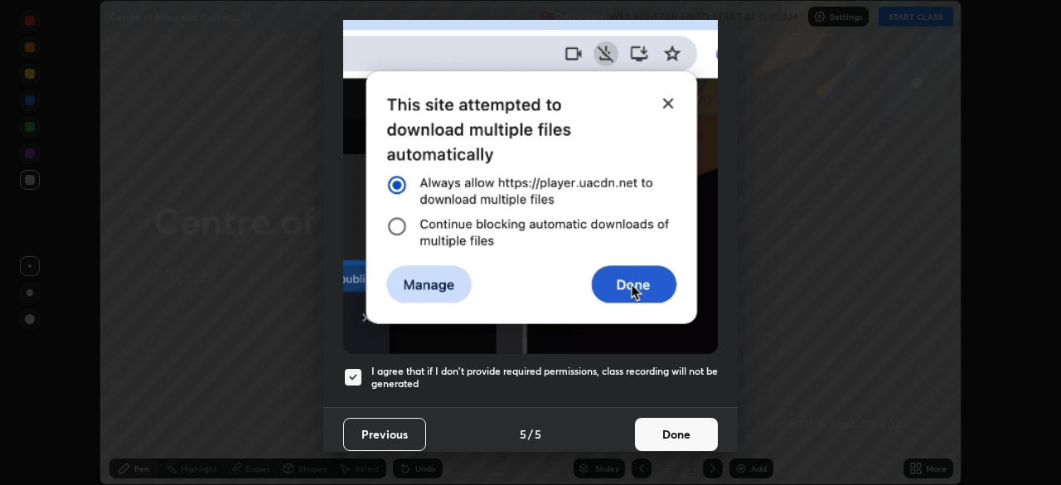
click at [662, 436] on button "Done" at bounding box center [676, 434] width 83 height 33
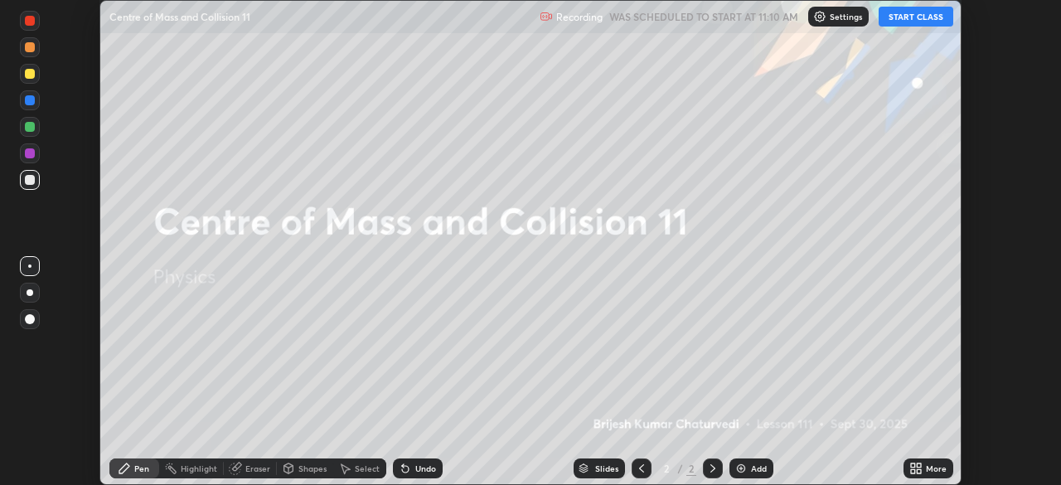
click at [906, 21] on button "START CLASS" at bounding box center [916, 17] width 75 height 20
click at [918, 471] on icon at bounding box center [919, 471] width 4 height 4
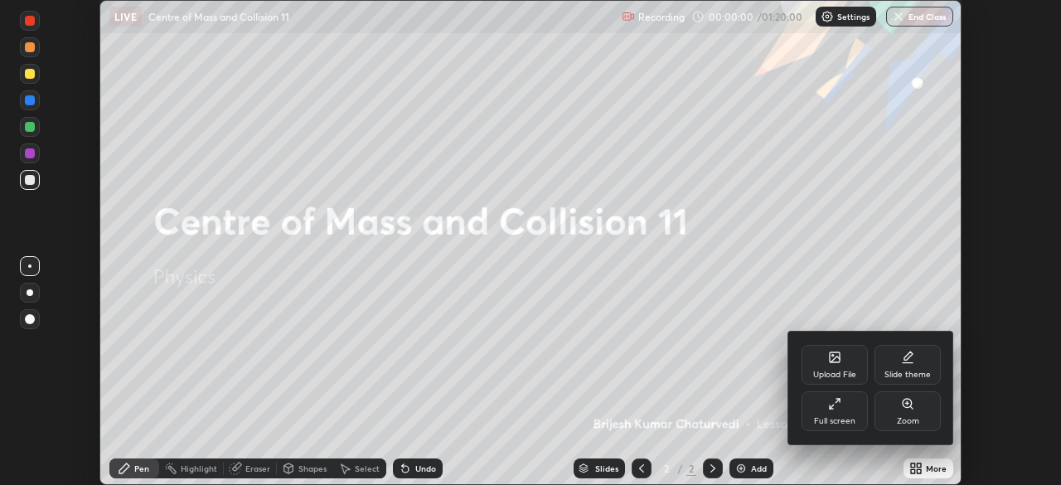
click at [826, 410] on div "Full screen" at bounding box center [835, 411] width 66 height 40
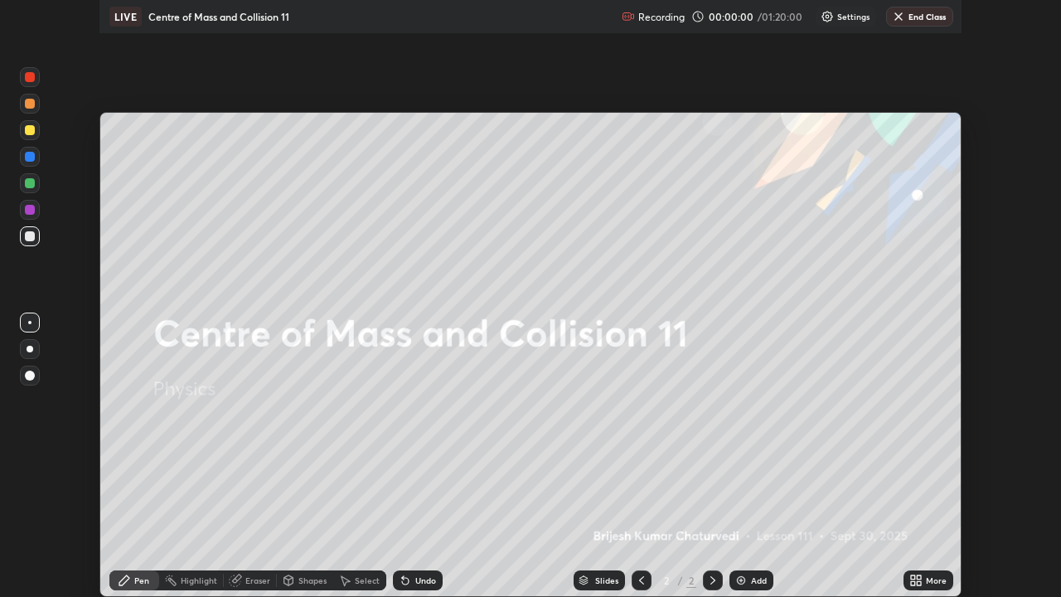
scroll to position [597, 1061]
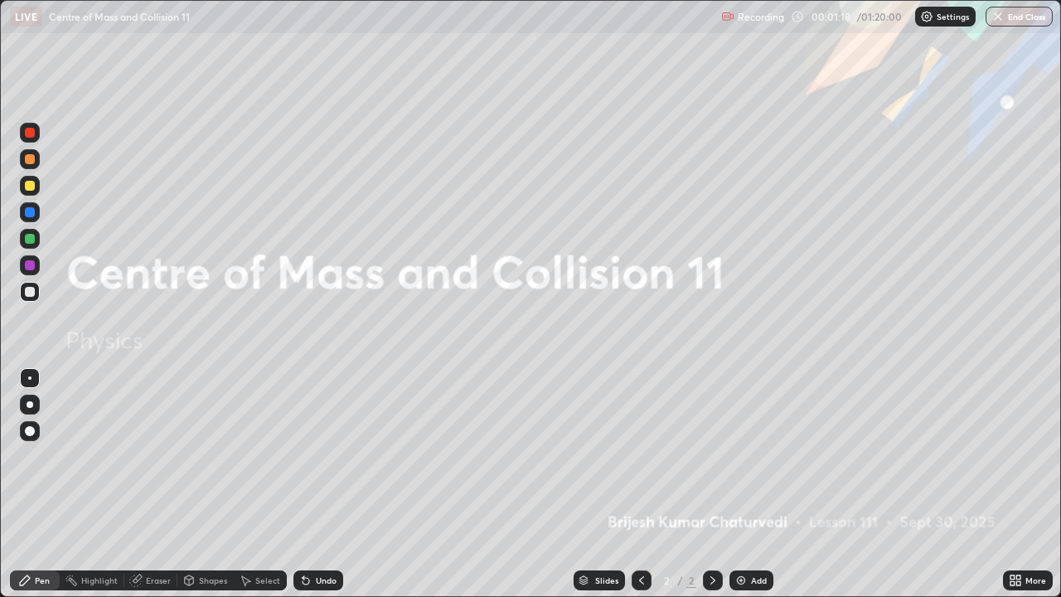
click at [765, 484] on div "Add" at bounding box center [759, 580] width 16 height 8
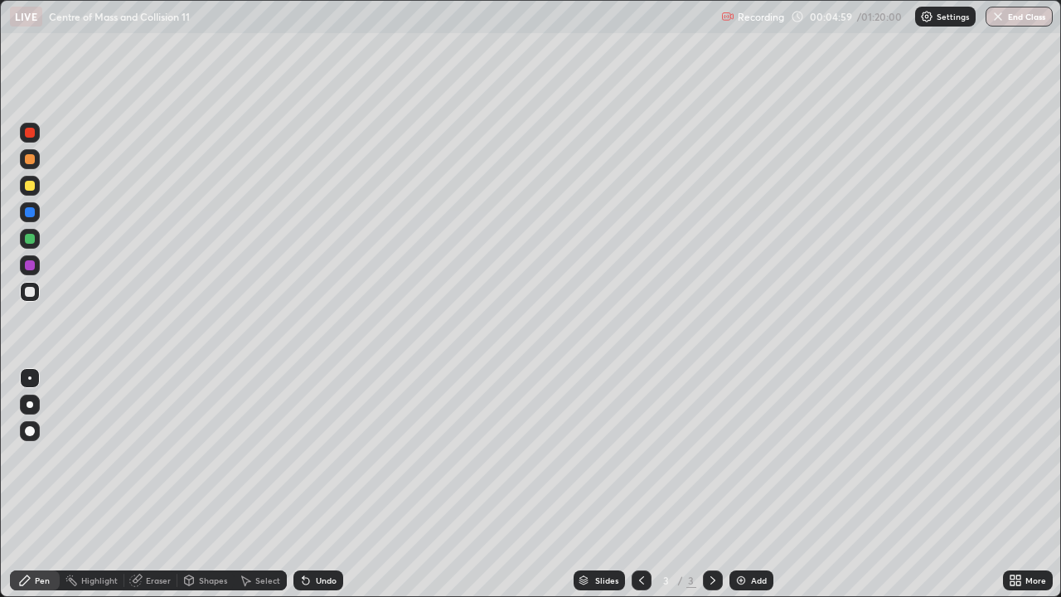
click at [31, 157] on div at bounding box center [30, 159] width 10 height 10
click at [318, 484] on div "Undo" at bounding box center [318, 580] width 50 height 20
click at [316, 484] on div "Undo" at bounding box center [326, 580] width 21 height 8
click at [306, 484] on icon at bounding box center [305, 580] width 13 height 13
click at [742, 484] on img at bounding box center [740, 580] width 13 height 13
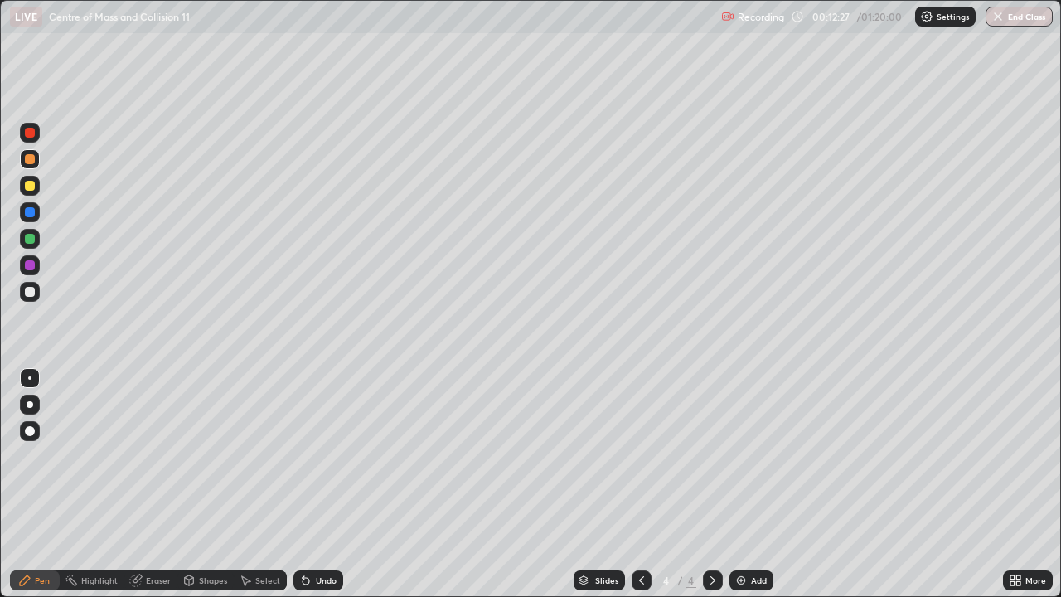
click at [319, 484] on div "Undo" at bounding box center [318, 580] width 50 height 20
click at [28, 236] on div at bounding box center [30, 239] width 10 height 10
click at [327, 484] on div "Undo" at bounding box center [326, 580] width 21 height 8
click at [324, 484] on div "Undo" at bounding box center [326, 580] width 21 height 8
click at [318, 484] on div "Undo" at bounding box center [326, 580] width 21 height 8
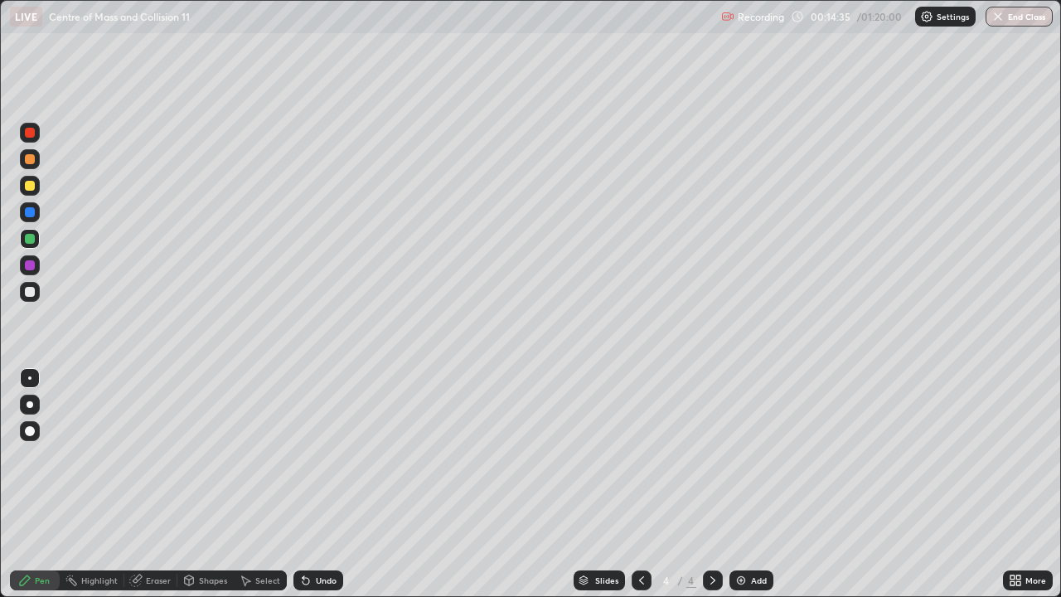
click at [312, 484] on div "Undo" at bounding box center [318, 580] width 50 height 20
click at [316, 484] on div "Undo" at bounding box center [326, 580] width 21 height 8
click at [331, 484] on div "Undo" at bounding box center [318, 580] width 50 height 20
click at [322, 484] on div "Undo" at bounding box center [326, 580] width 21 height 8
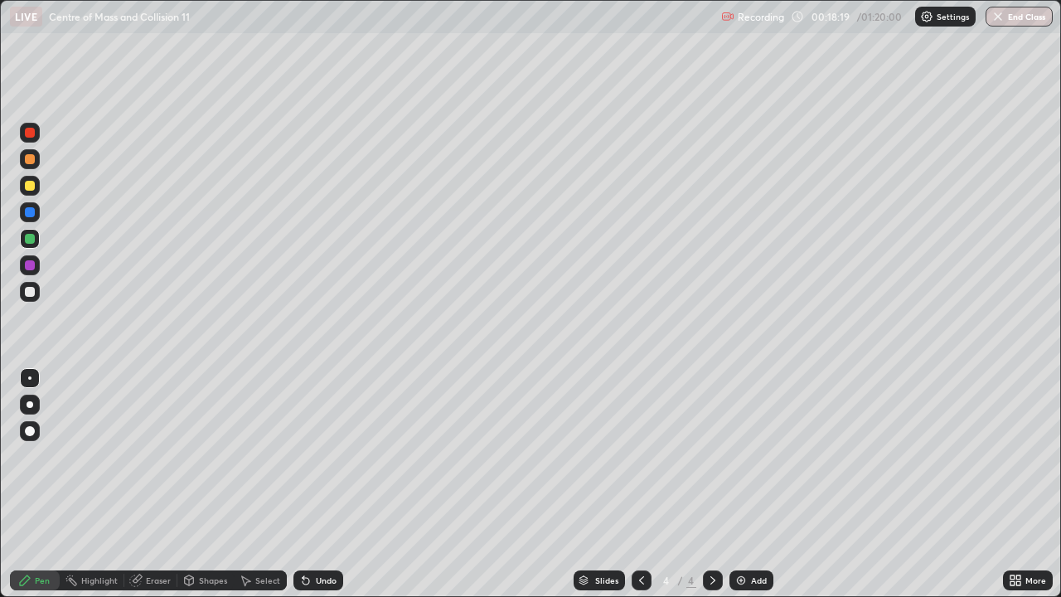
click at [758, 484] on div "Add" at bounding box center [751, 580] width 44 height 20
click at [30, 184] on div at bounding box center [30, 186] width 10 height 10
click at [30, 241] on div at bounding box center [30, 239] width 10 height 10
click at [29, 240] on div at bounding box center [30, 239] width 10 height 10
click at [31, 186] on div at bounding box center [30, 186] width 10 height 10
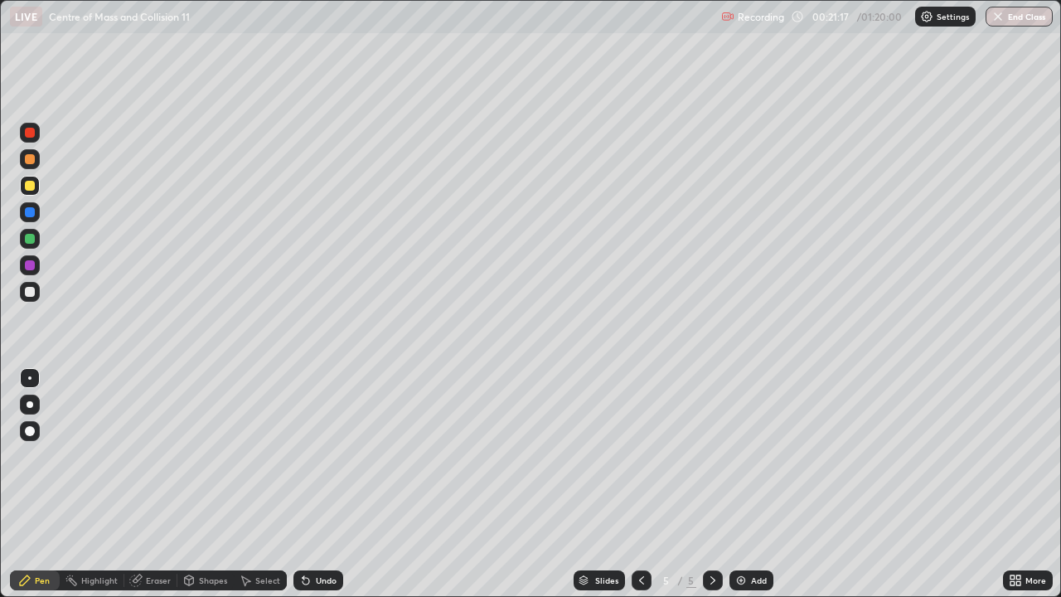
click at [31, 291] on div at bounding box center [30, 292] width 10 height 10
click at [316, 484] on div "Undo" at bounding box center [326, 580] width 21 height 8
click at [320, 484] on div "Undo" at bounding box center [326, 580] width 21 height 8
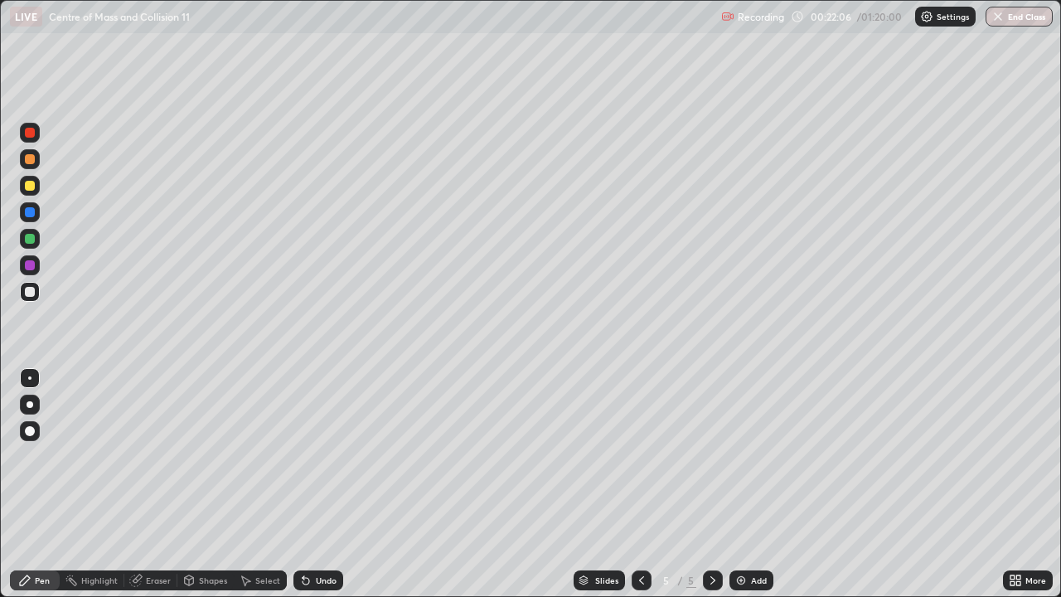
click at [319, 484] on div "Undo" at bounding box center [326, 580] width 21 height 8
click at [30, 187] on div at bounding box center [30, 186] width 10 height 10
click at [753, 484] on div "Add" at bounding box center [759, 580] width 16 height 8
click at [317, 484] on div "Undo" at bounding box center [326, 580] width 21 height 8
click at [316, 484] on div "Undo" at bounding box center [326, 580] width 21 height 8
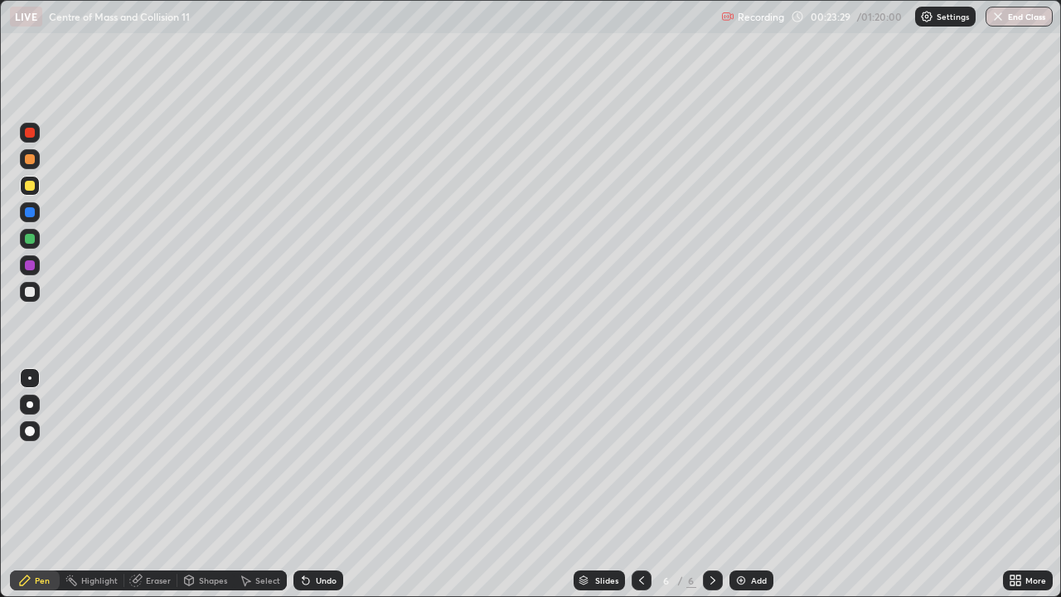
click at [316, 484] on div "Undo" at bounding box center [326, 580] width 21 height 8
click at [322, 484] on div "Undo" at bounding box center [326, 580] width 21 height 8
click at [319, 484] on div "Undo" at bounding box center [318, 580] width 50 height 20
click at [712, 484] on icon at bounding box center [712, 580] width 13 height 13
click at [743, 484] on img at bounding box center [740, 580] width 13 height 13
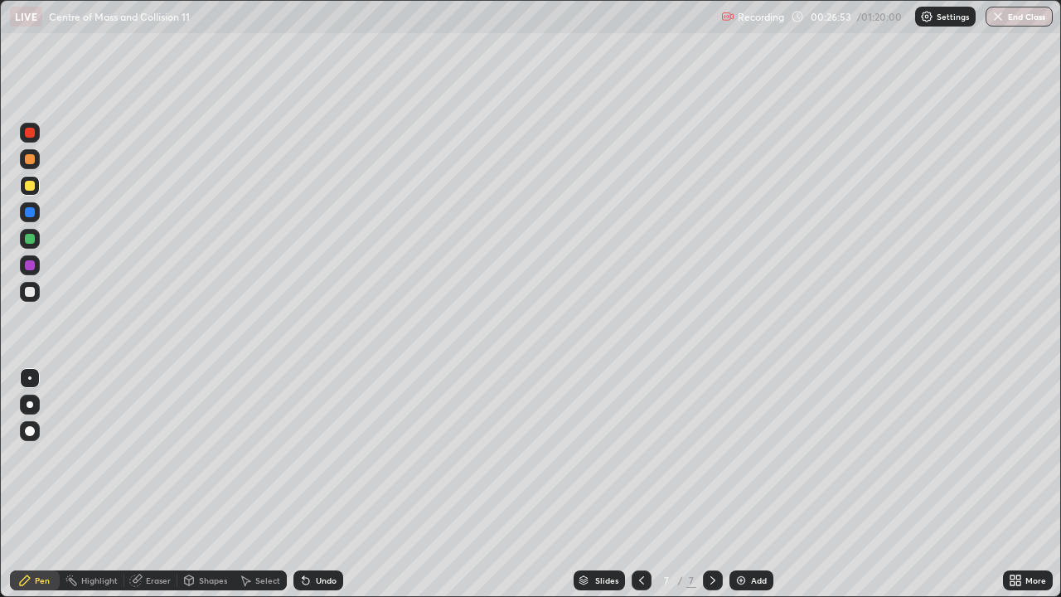
click at [641, 484] on icon at bounding box center [641, 580] width 13 height 13
click at [706, 484] on icon at bounding box center [712, 580] width 13 height 13
click at [316, 484] on div "Undo" at bounding box center [326, 580] width 21 height 8
click at [311, 484] on div "Undo" at bounding box center [318, 580] width 50 height 20
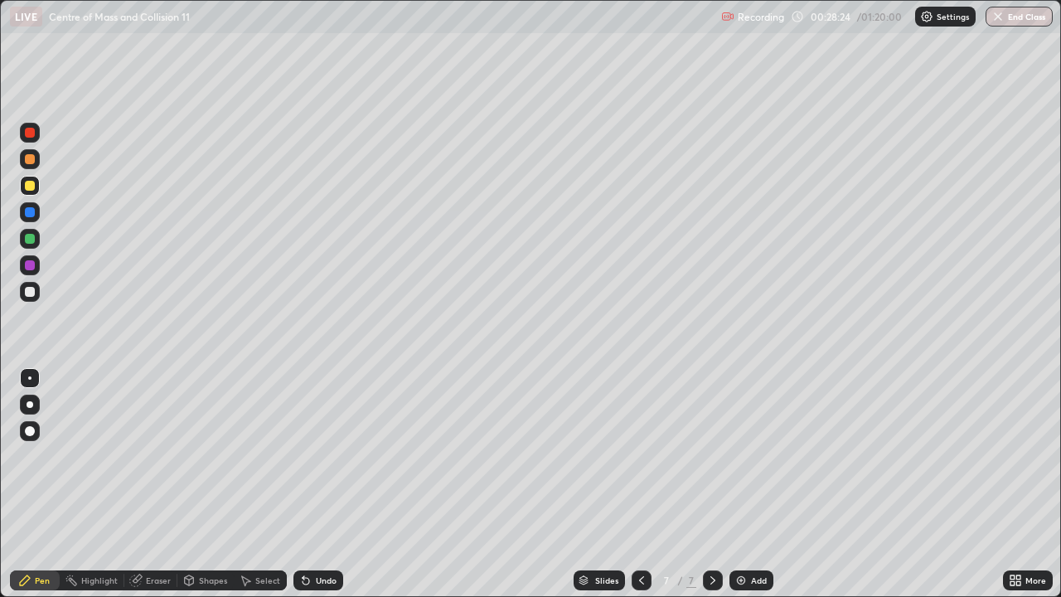
click at [319, 484] on div "Undo" at bounding box center [326, 580] width 21 height 8
click at [711, 484] on icon at bounding box center [712, 580] width 13 height 13
click at [740, 484] on img at bounding box center [740, 580] width 13 height 13
click at [329, 484] on div "Undo" at bounding box center [318, 580] width 50 height 20
click at [323, 484] on div "Undo" at bounding box center [318, 580] width 50 height 20
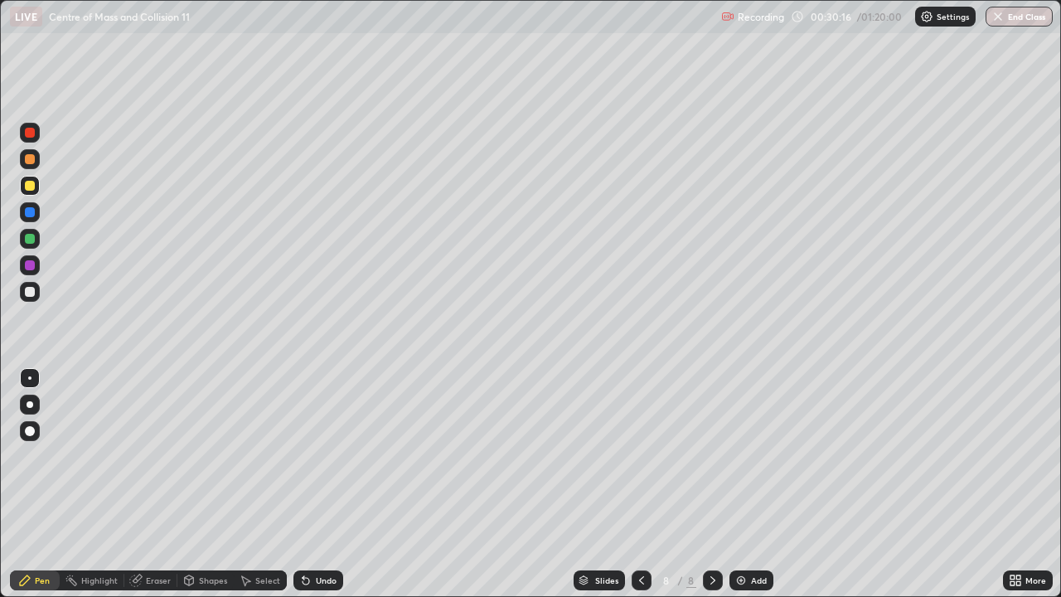
click at [317, 484] on div "Undo" at bounding box center [326, 580] width 21 height 8
click at [316, 484] on div "Undo" at bounding box center [326, 580] width 21 height 8
click at [321, 484] on div "Undo" at bounding box center [326, 580] width 21 height 8
click at [322, 484] on div "Undo" at bounding box center [326, 580] width 21 height 8
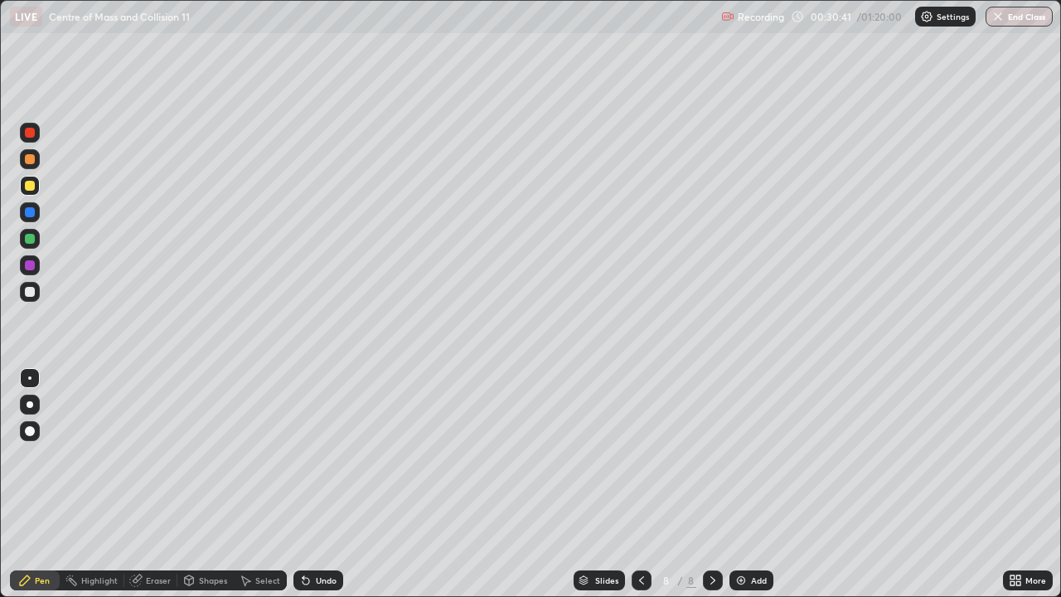
click at [320, 484] on div "Undo" at bounding box center [326, 580] width 21 height 8
click at [638, 484] on icon at bounding box center [641, 580] width 13 height 13
click at [642, 484] on icon at bounding box center [641, 580] width 13 height 13
click at [638, 484] on icon at bounding box center [641, 580] width 13 height 13
click at [720, 484] on div at bounding box center [713, 580] width 20 height 33
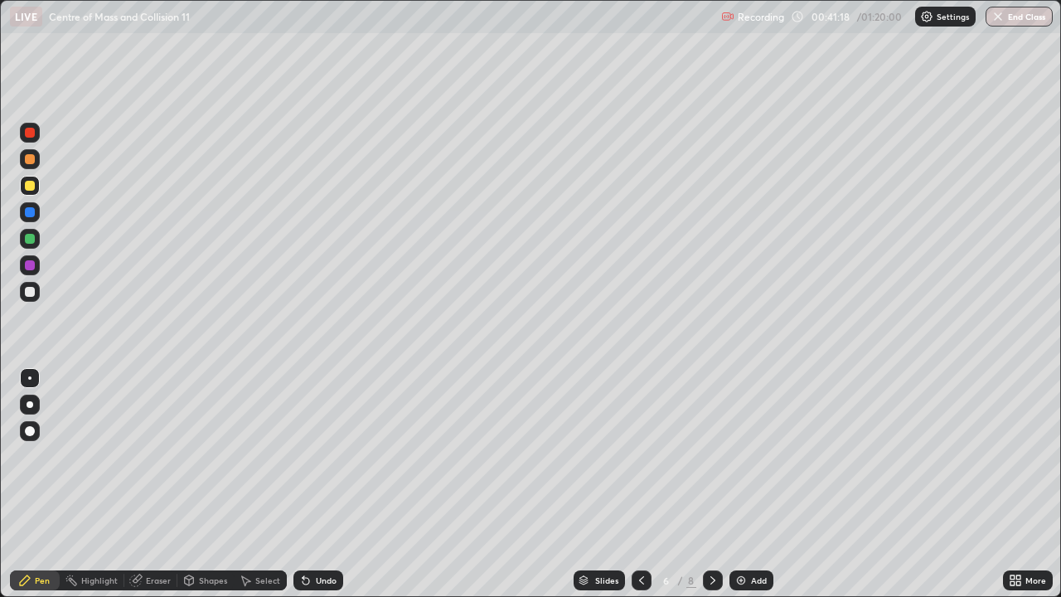
click at [713, 484] on icon at bounding box center [712, 580] width 13 height 13
click at [711, 484] on icon at bounding box center [712, 580] width 13 height 13
click at [751, 484] on div "Add" at bounding box center [759, 580] width 16 height 8
click at [317, 484] on div "Undo" at bounding box center [326, 580] width 21 height 8
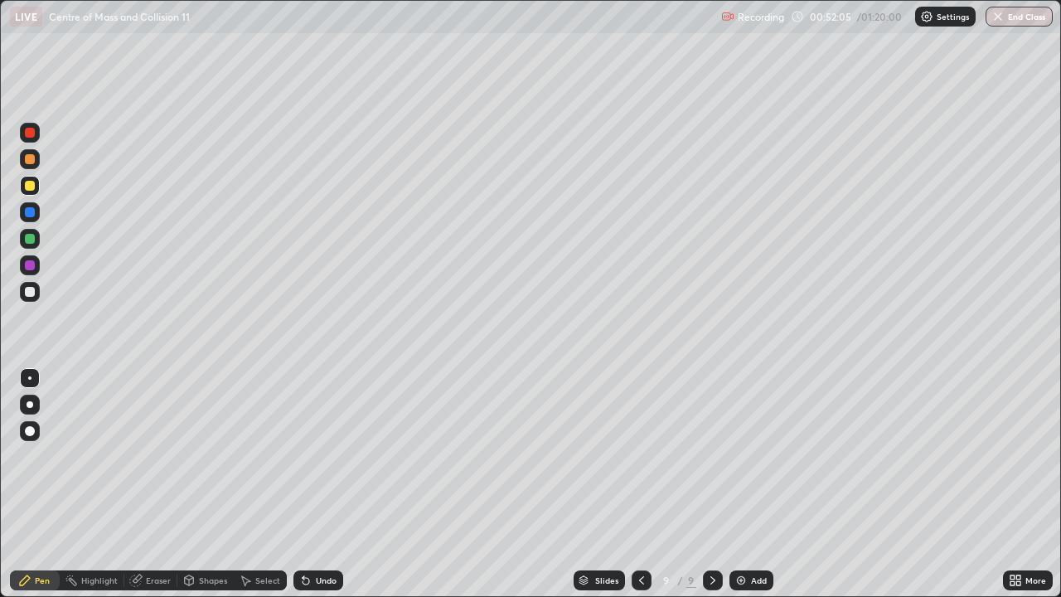
click at [321, 484] on div "Undo" at bounding box center [326, 580] width 21 height 8
click at [322, 484] on div "Undo" at bounding box center [326, 580] width 21 height 8
click at [27, 290] on div at bounding box center [30, 292] width 10 height 10
click at [321, 484] on div "Undo" at bounding box center [326, 580] width 21 height 8
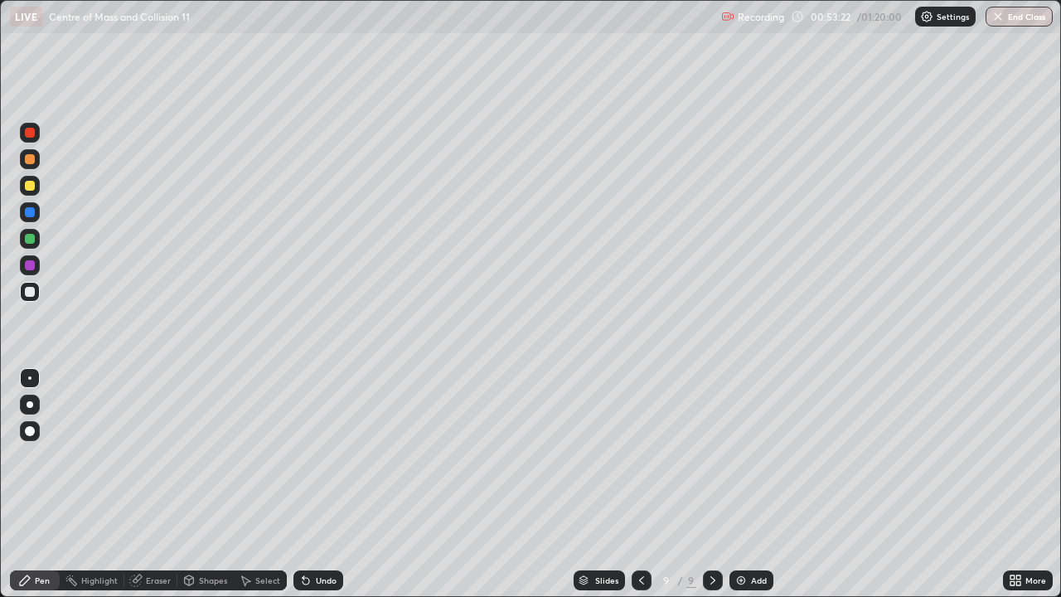
click at [31, 161] on div at bounding box center [30, 159] width 10 height 10
click at [27, 240] on div at bounding box center [30, 239] width 10 height 10
click at [30, 159] on div at bounding box center [30, 159] width 10 height 10
click at [322, 484] on div "Undo" at bounding box center [326, 580] width 21 height 8
click at [326, 484] on div "Undo" at bounding box center [326, 580] width 21 height 8
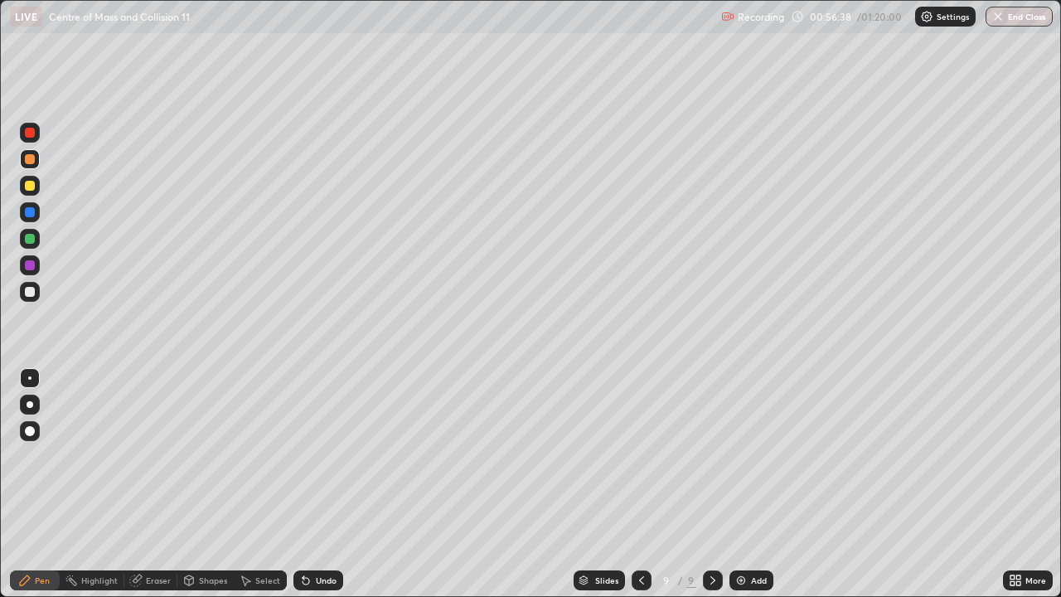
click at [737, 484] on img at bounding box center [740, 580] width 13 height 13
click at [639, 484] on icon at bounding box center [640, 580] width 5 height 8
click at [711, 484] on icon at bounding box center [712, 580] width 13 height 13
click at [194, 484] on icon at bounding box center [188, 580] width 13 height 13
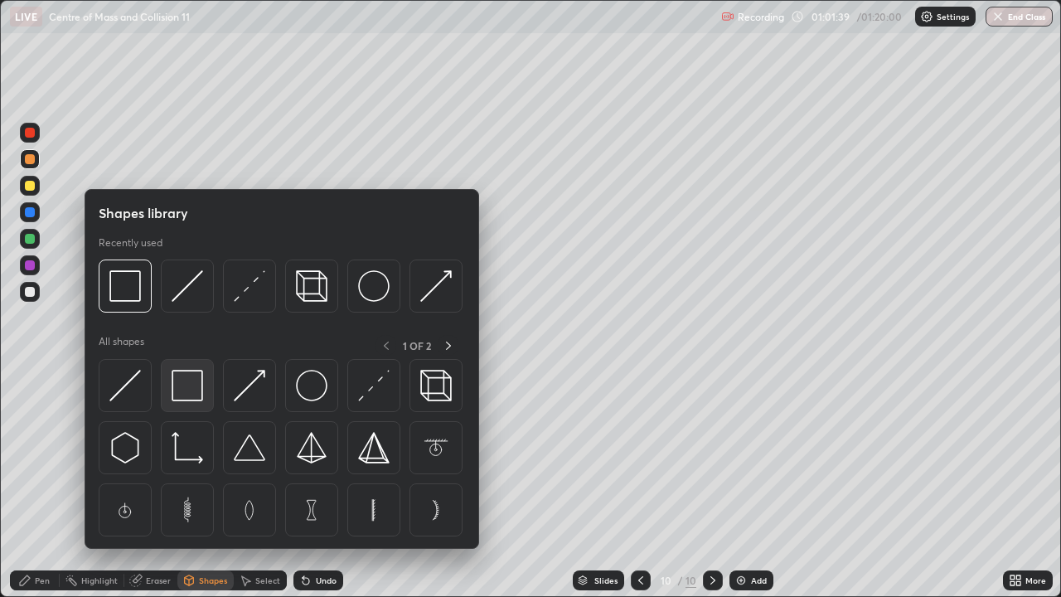
click at [190, 390] on img at bounding box center [187, 385] width 31 height 31
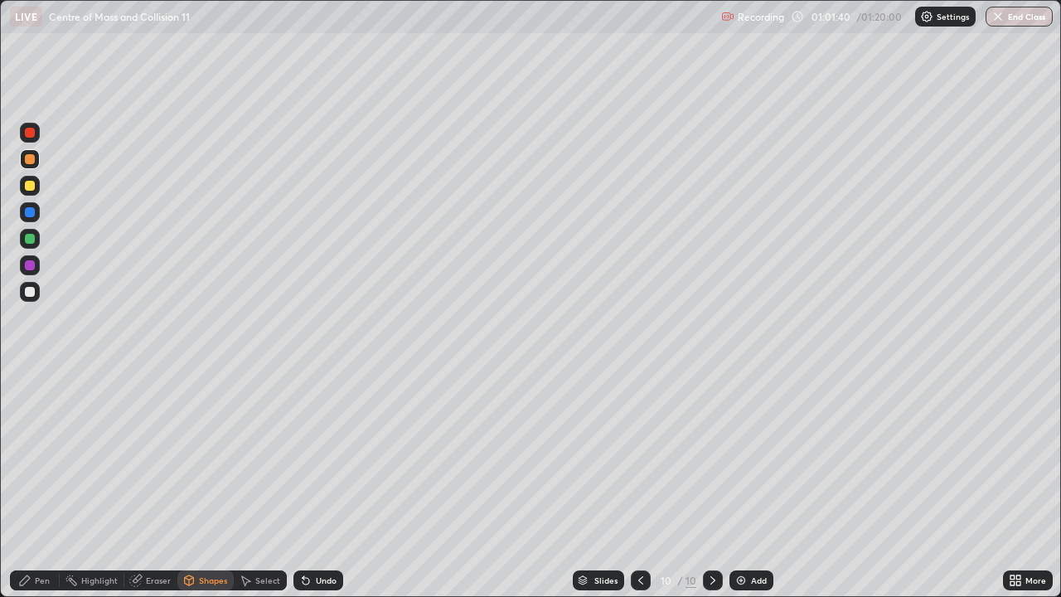
click at [34, 289] on div at bounding box center [30, 292] width 10 height 10
click at [38, 484] on div "Pen" at bounding box center [42, 580] width 15 height 8
click at [32, 242] on div at bounding box center [30, 239] width 10 height 10
click at [326, 484] on div "Undo" at bounding box center [326, 580] width 21 height 8
click at [317, 484] on div "Undo" at bounding box center [326, 580] width 21 height 8
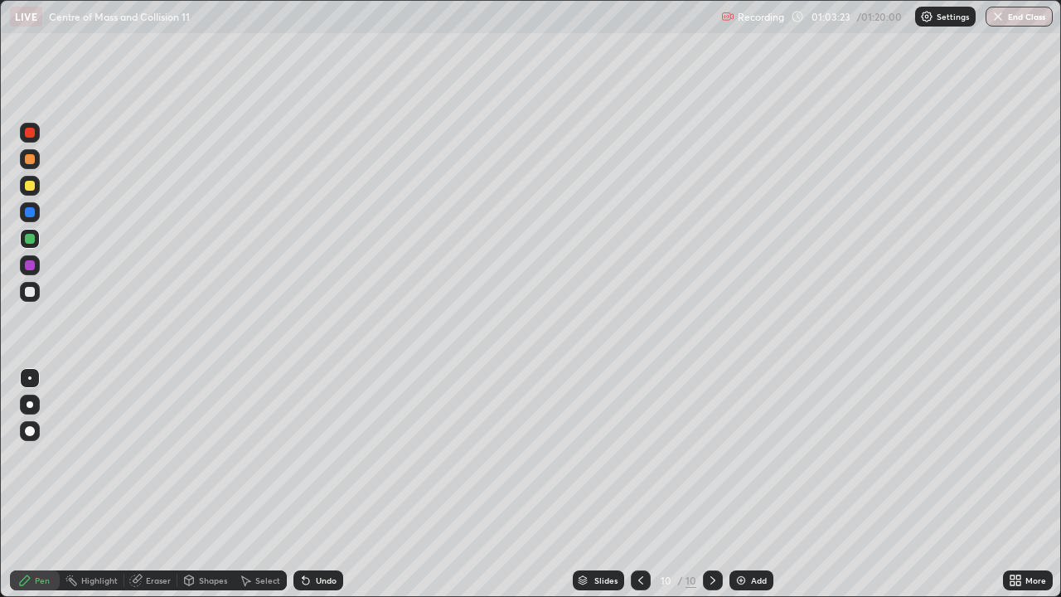
click at [30, 295] on div at bounding box center [30, 292] width 10 height 10
click at [324, 484] on div "Undo" at bounding box center [326, 580] width 21 height 8
click at [319, 484] on div "Undo" at bounding box center [318, 580] width 50 height 20
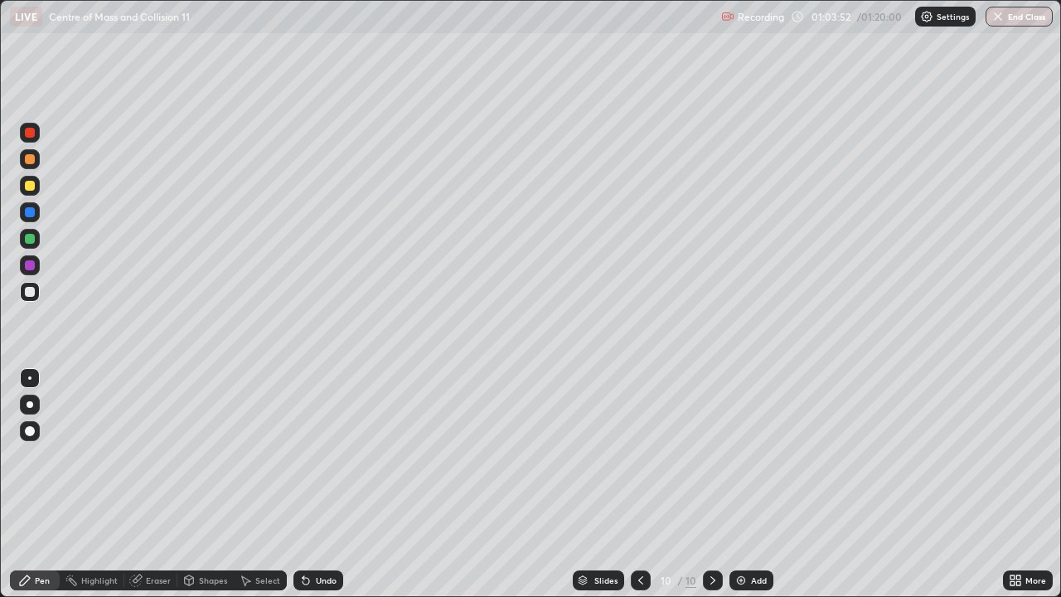
click at [319, 484] on div "Undo" at bounding box center [318, 580] width 50 height 20
click at [316, 484] on div "Undo" at bounding box center [326, 580] width 21 height 8
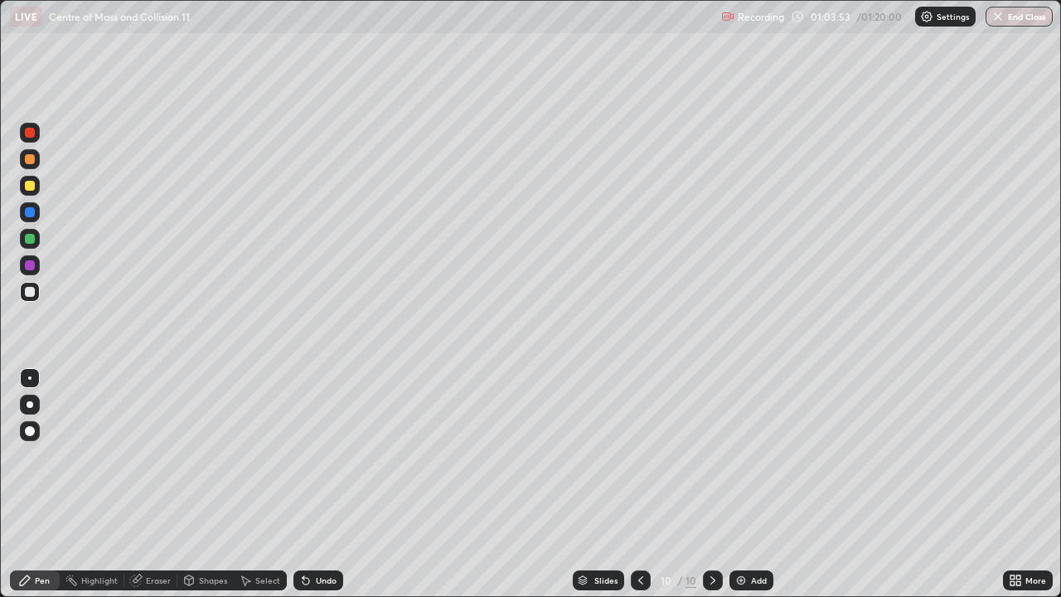
click at [316, 484] on div "Undo" at bounding box center [326, 580] width 21 height 8
click at [314, 484] on div "Undo" at bounding box center [318, 580] width 50 height 20
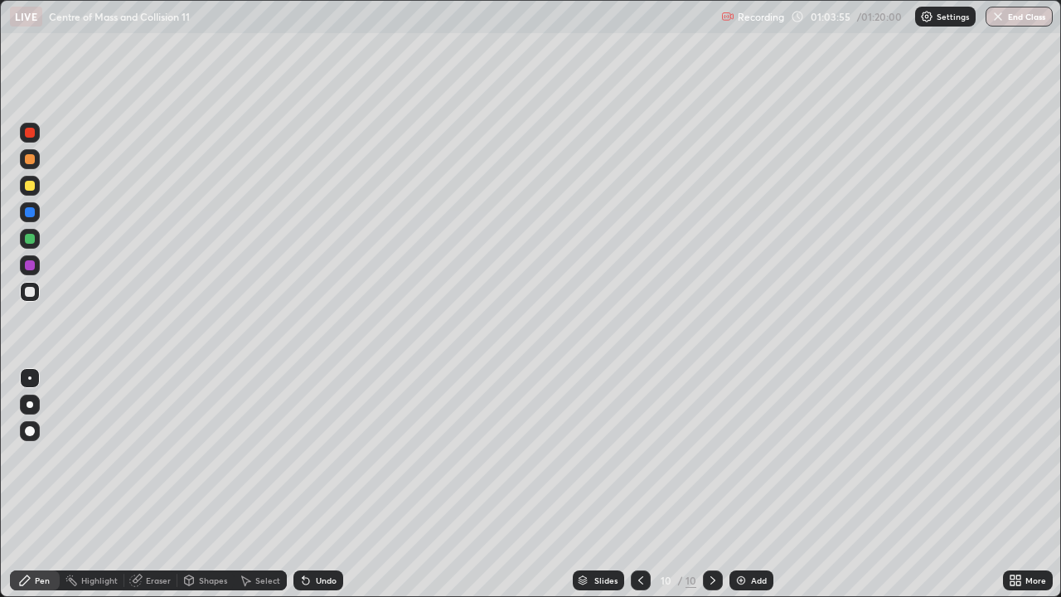
click at [317, 484] on div "Undo" at bounding box center [318, 580] width 50 height 20
click at [28, 133] on div at bounding box center [30, 133] width 10 height 10
click at [644, 484] on icon at bounding box center [640, 580] width 13 height 13
click at [753, 484] on div "Add" at bounding box center [759, 580] width 16 height 8
click at [711, 484] on icon at bounding box center [712, 580] width 13 height 13
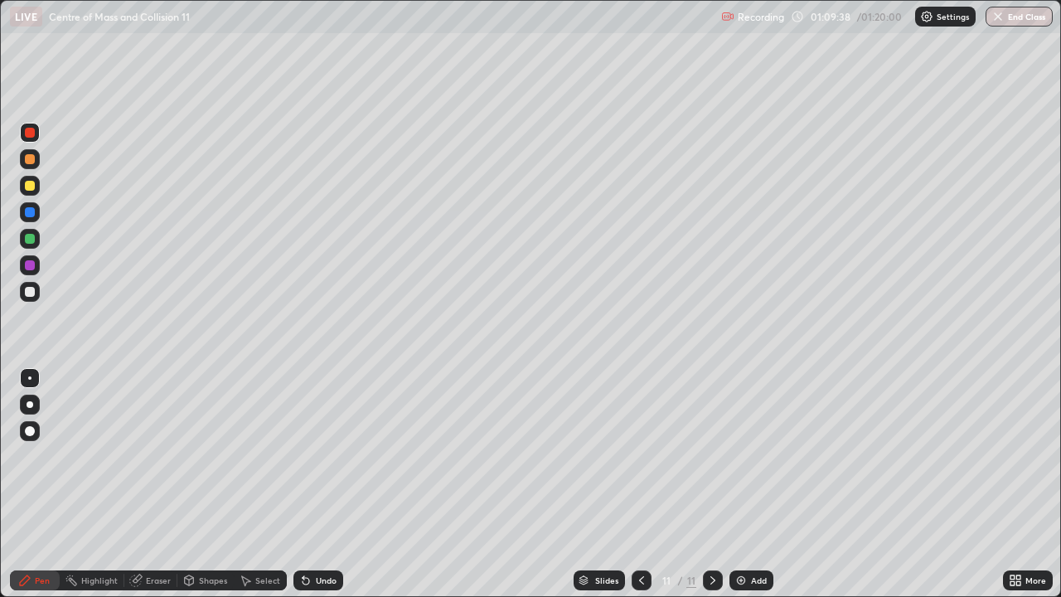
click at [640, 484] on icon at bounding box center [641, 580] width 13 height 13
click at [712, 484] on icon at bounding box center [712, 580] width 5 height 8
click at [738, 484] on img at bounding box center [740, 580] width 13 height 13
click at [31, 294] on div at bounding box center [30, 292] width 10 height 10
click at [326, 484] on div "Undo" at bounding box center [326, 580] width 21 height 8
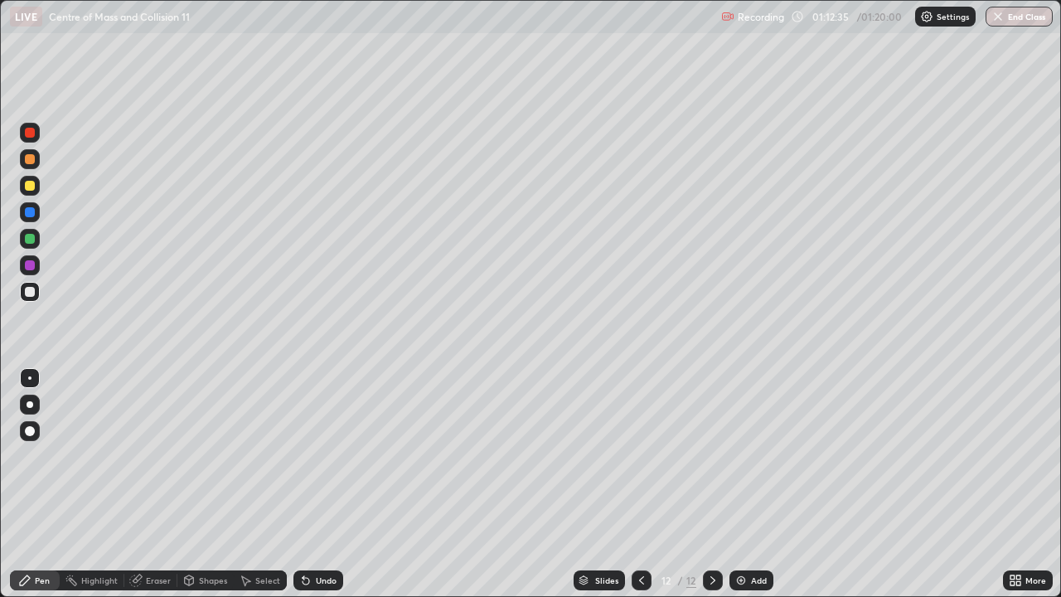
click at [316, 484] on div "Undo" at bounding box center [326, 580] width 21 height 8
click at [309, 484] on icon at bounding box center [305, 580] width 13 height 13
click at [308, 484] on div "Undo" at bounding box center [318, 580] width 50 height 20
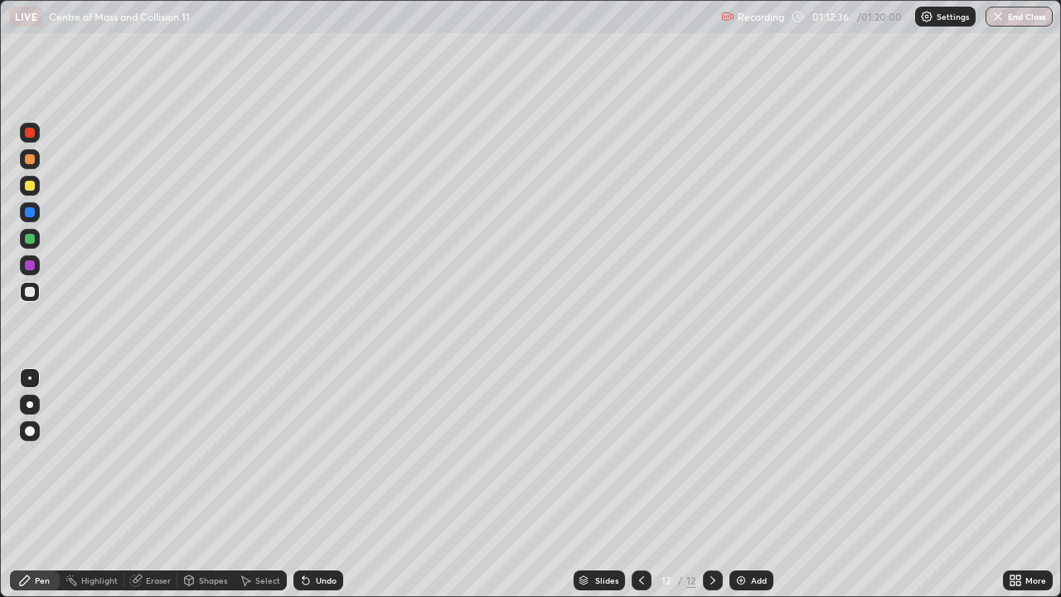
click at [308, 484] on div "Undo" at bounding box center [318, 580] width 50 height 20
click at [318, 484] on div "Undo" at bounding box center [326, 580] width 21 height 8
click at [317, 484] on div "Undo" at bounding box center [326, 580] width 21 height 8
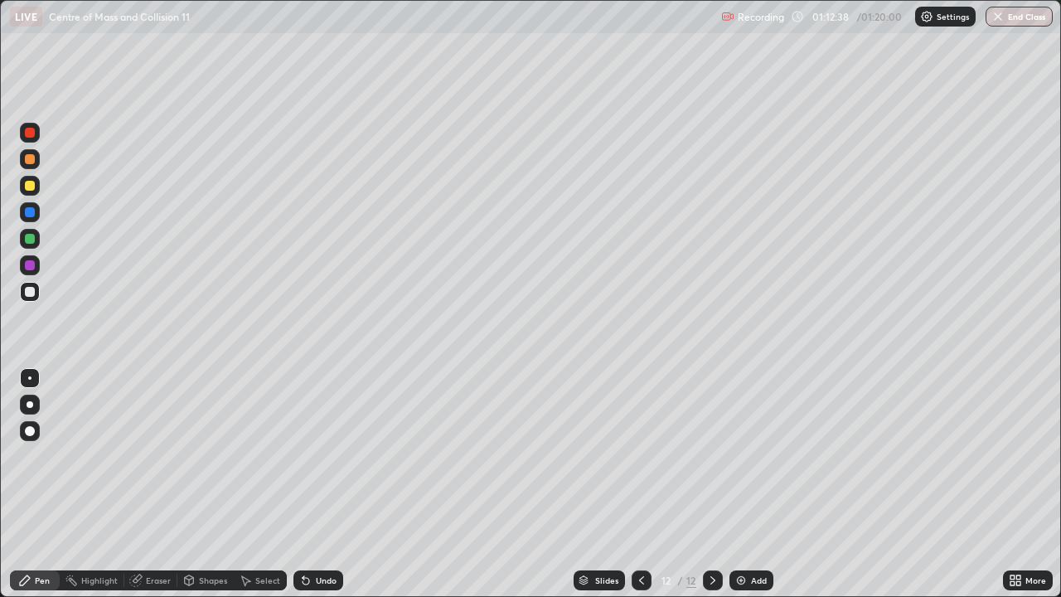
click at [317, 484] on div "Undo" at bounding box center [326, 580] width 21 height 8
click at [316, 484] on div "Undo" at bounding box center [326, 580] width 21 height 8
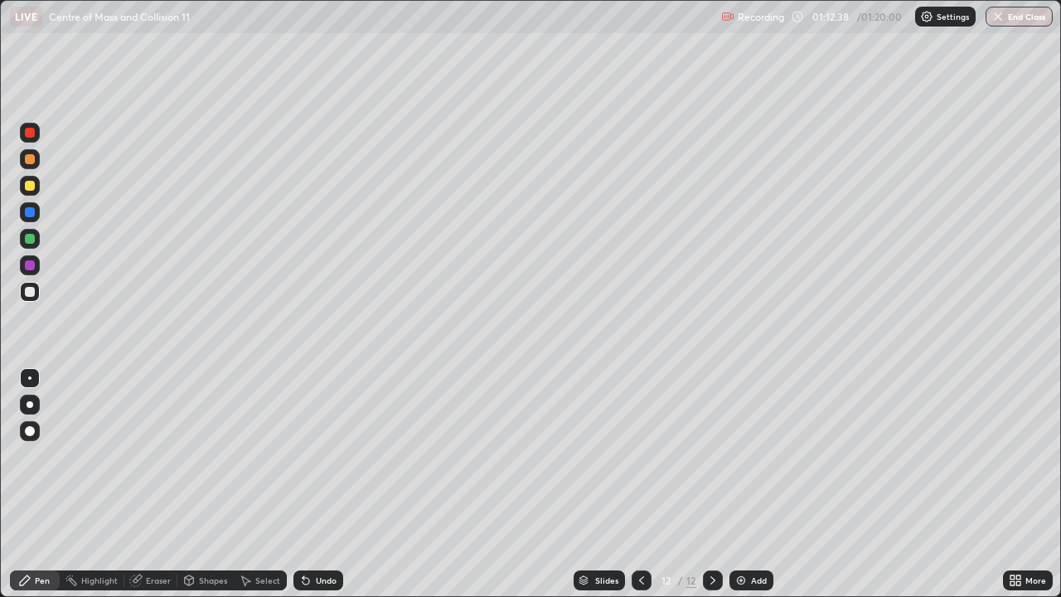
click at [316, 484] on div "Undo" at bounding box center [326, 580] width 21 height 8
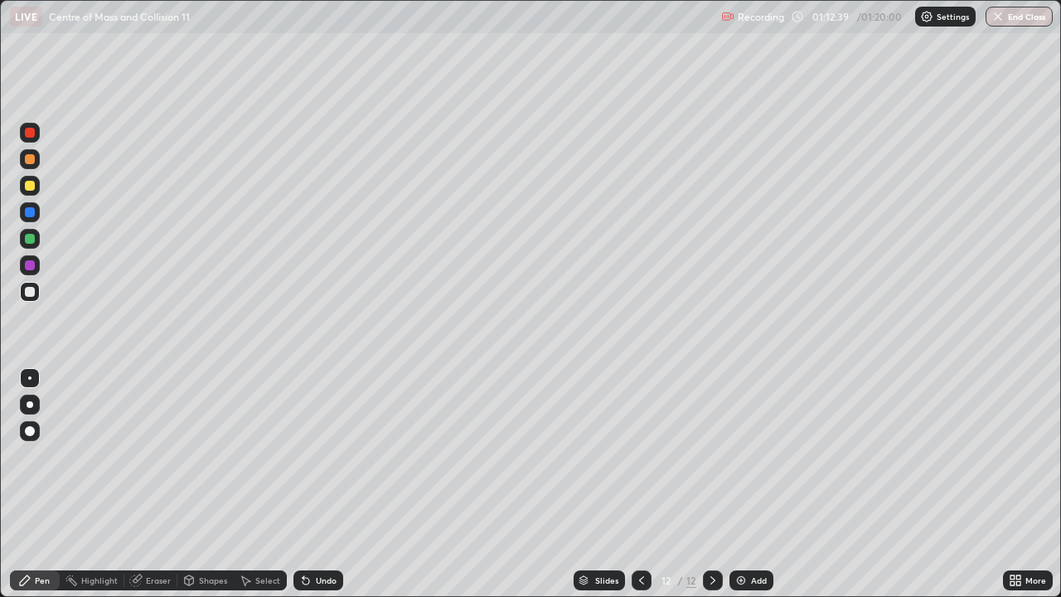
click at [311, 484] on div "Undo" at bounding box center [318, 580] width 50 height 20
click at [1016, 21] on button "End Class" at bounding box center [1019, 17] width 65 height 20
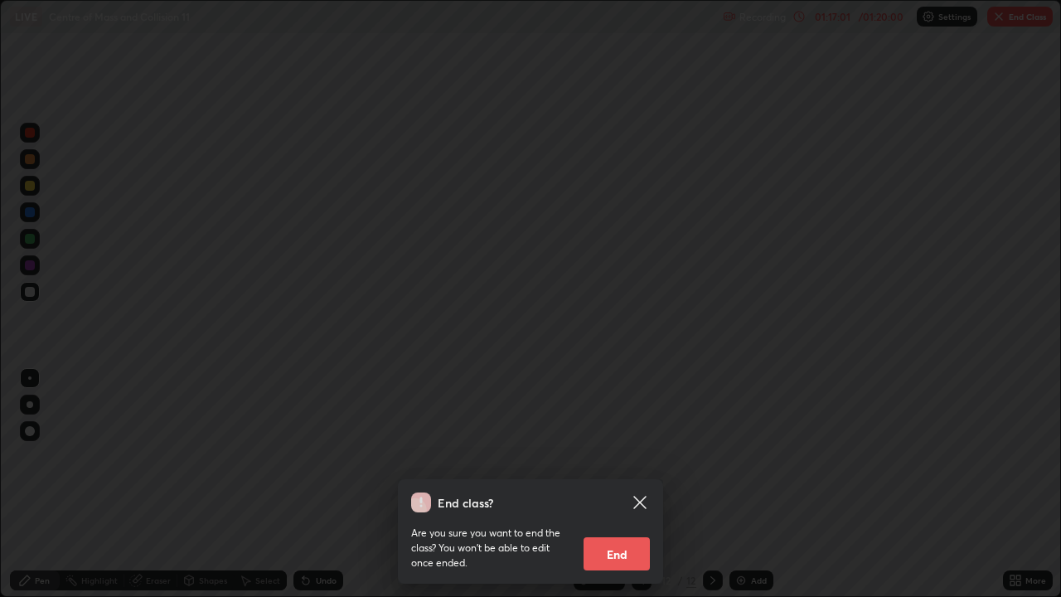
click at [618, 484] on button "End" at bounding box center [617, 553] width 66 height 33
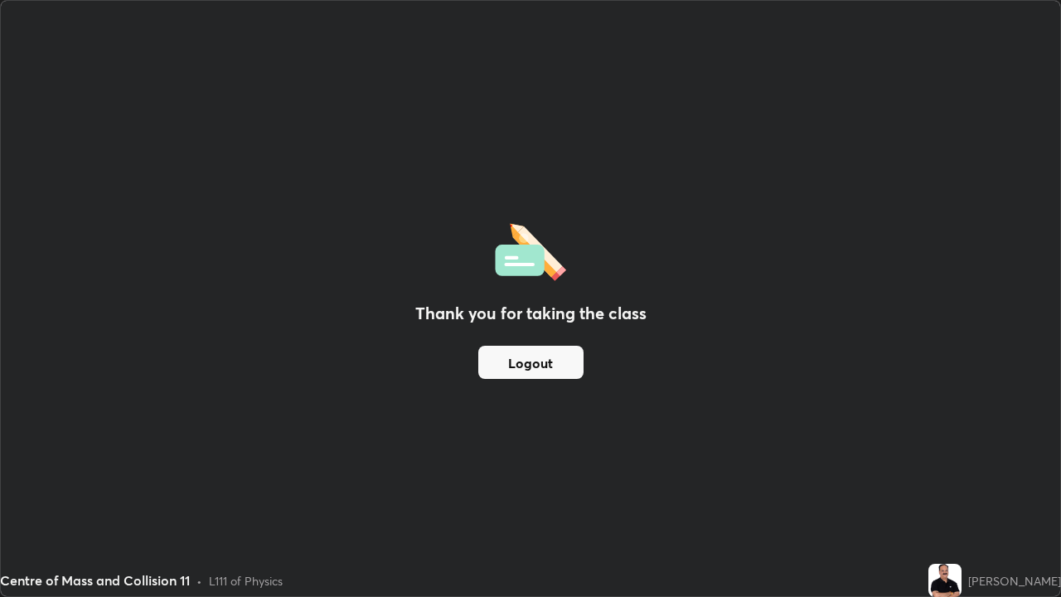
click at [525, 361] on button "Logout" at bounding box center [530, 362] width 105 height 33
